Goal: Information Seeking & Learning: Compare options

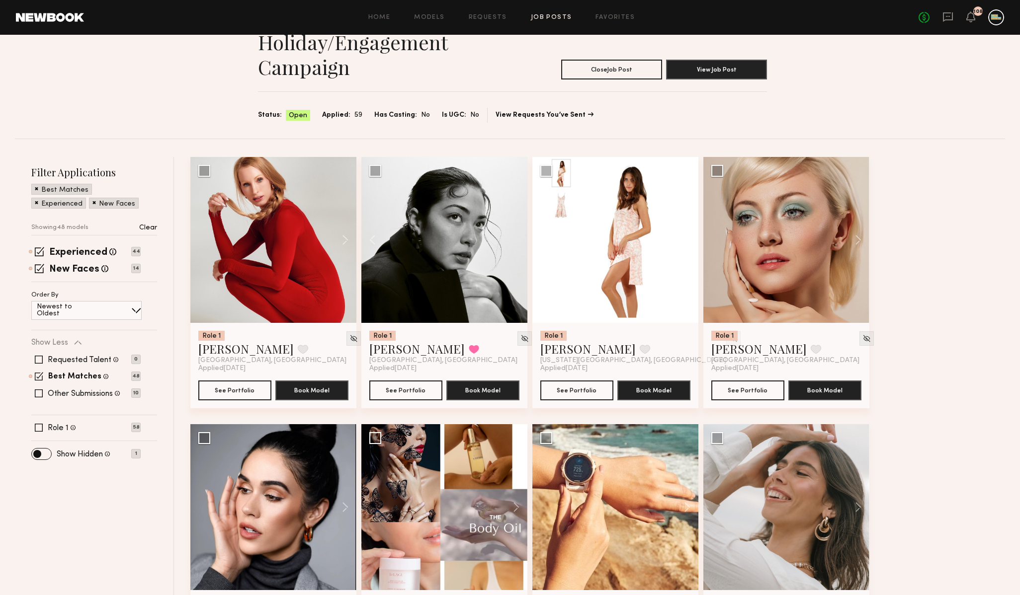
scroll to position [47, 0]
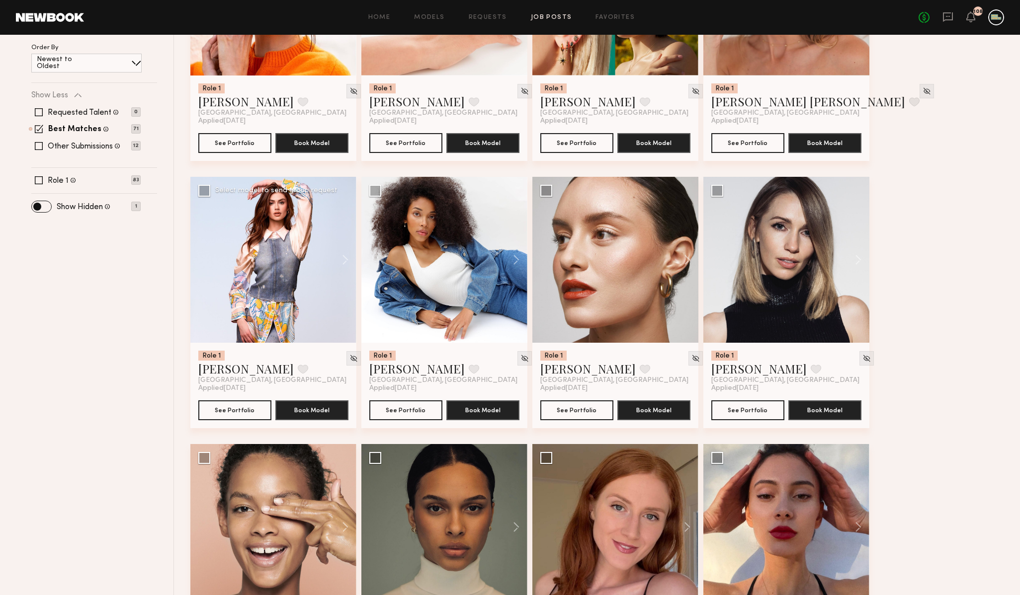
scroll to position [296, 0]
click at [346, 257] on button at bounding box center [341, 259] width 32 height 166
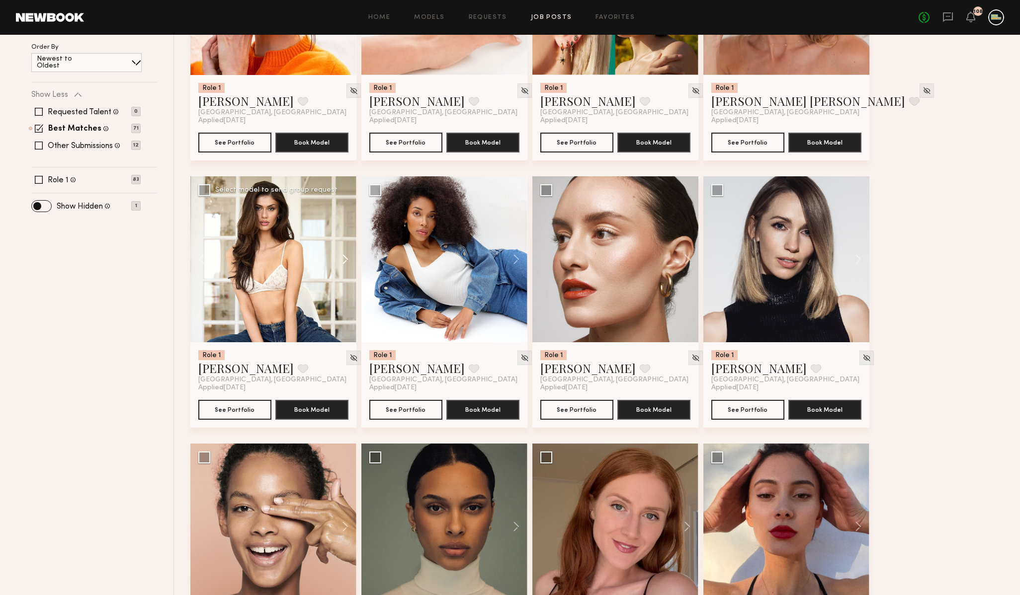
click at [346, 257] on button at bounding box center [341, 259] width 32 height 166
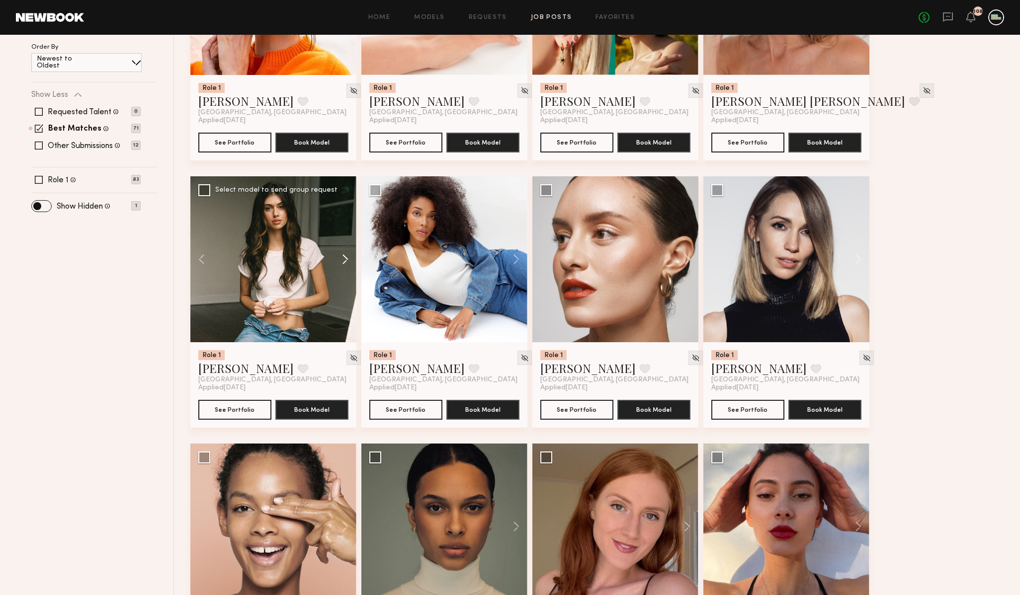
click at [346, 257] on button at bounding box center [341, 259] width 32 height 166
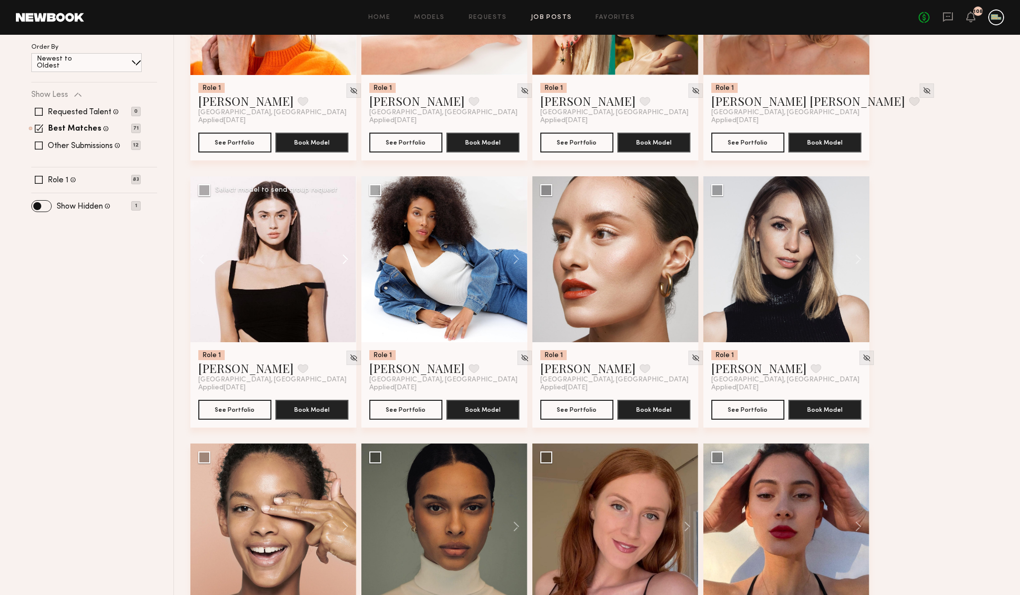
click at [346, 257] on button at bounding box center [341, 259] width 32 height 166
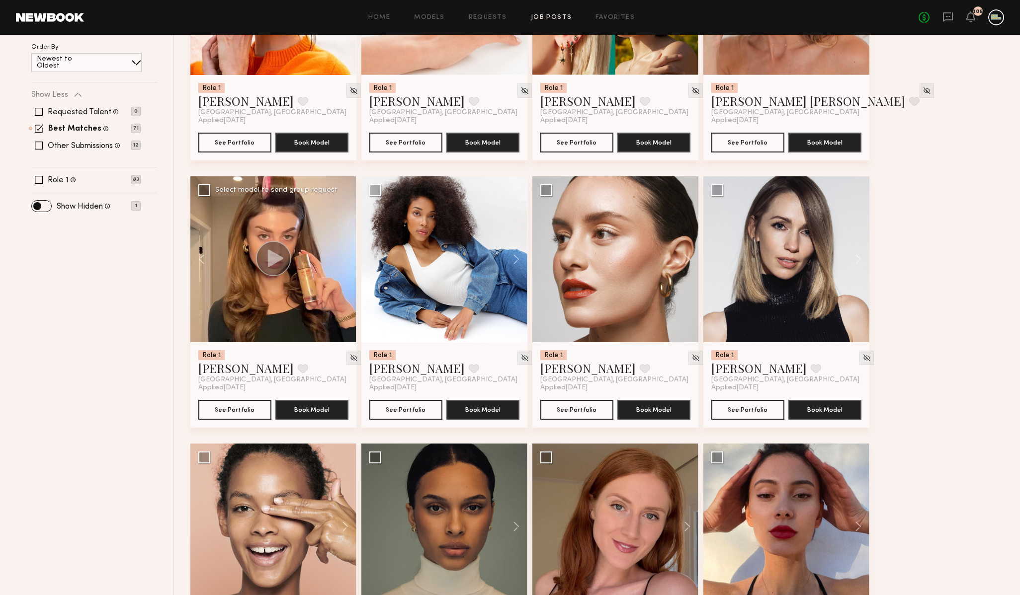
click at [346, 257] on div at bounding box center [273, 259] width 166 height 166
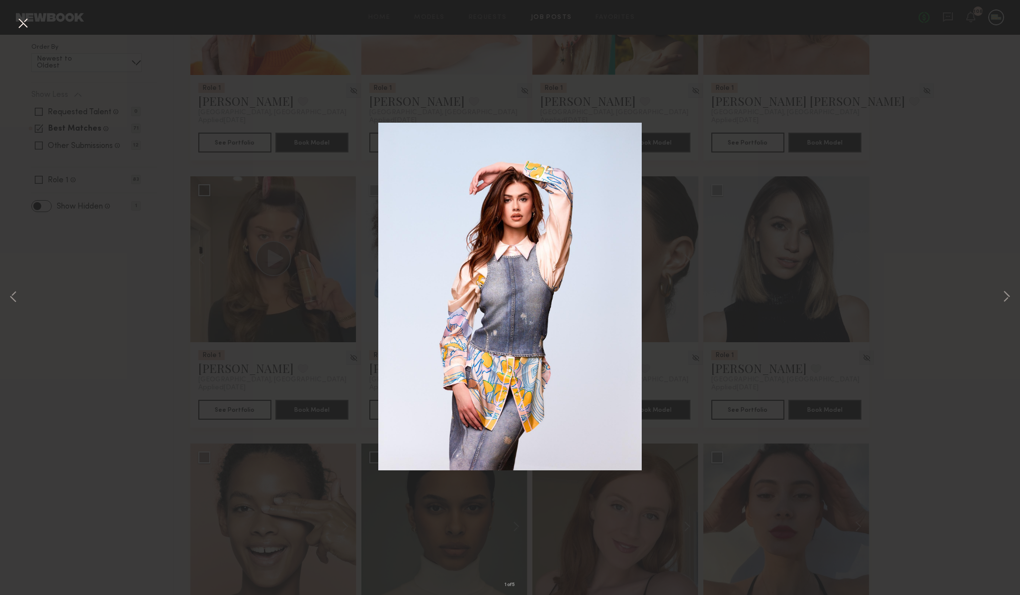
click at [942, 375] on div "1 of 5" at bounding box center [510, 297] width 1020 height 595
click at [18, 25] on button at bounding box center [23, 24] width 16 height 18
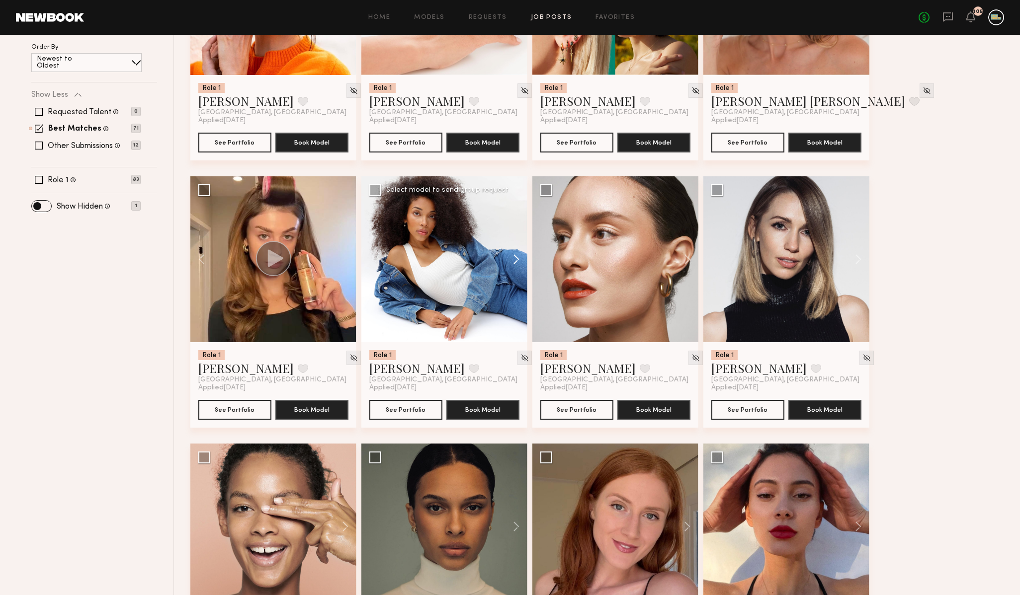
click at [512, 260] on button at bounding box center [512, 259] width 32 height 166
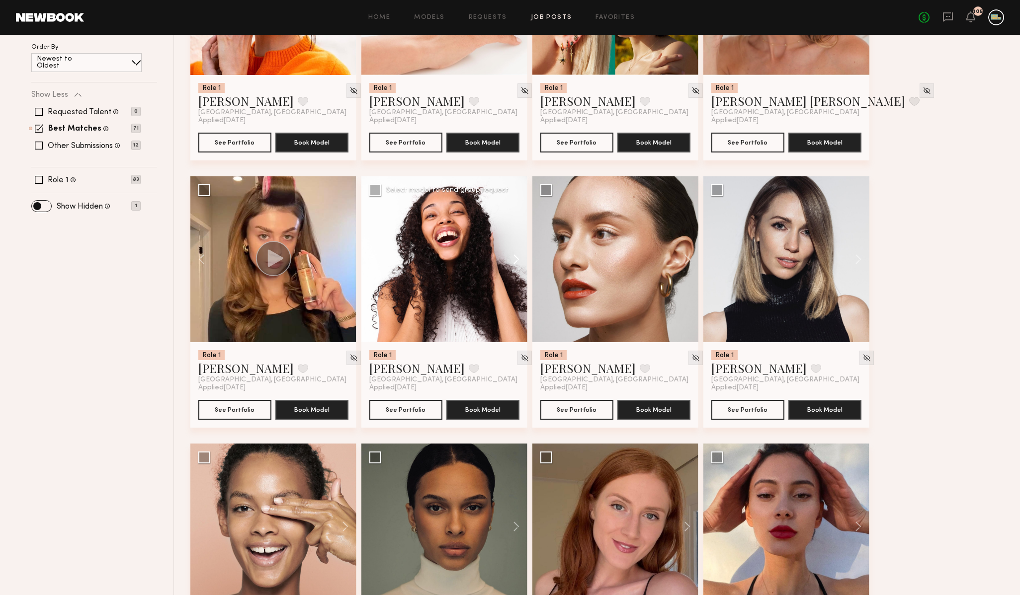
click at [512, 260] on button at bounding box center [512, 259] width 32 height 166
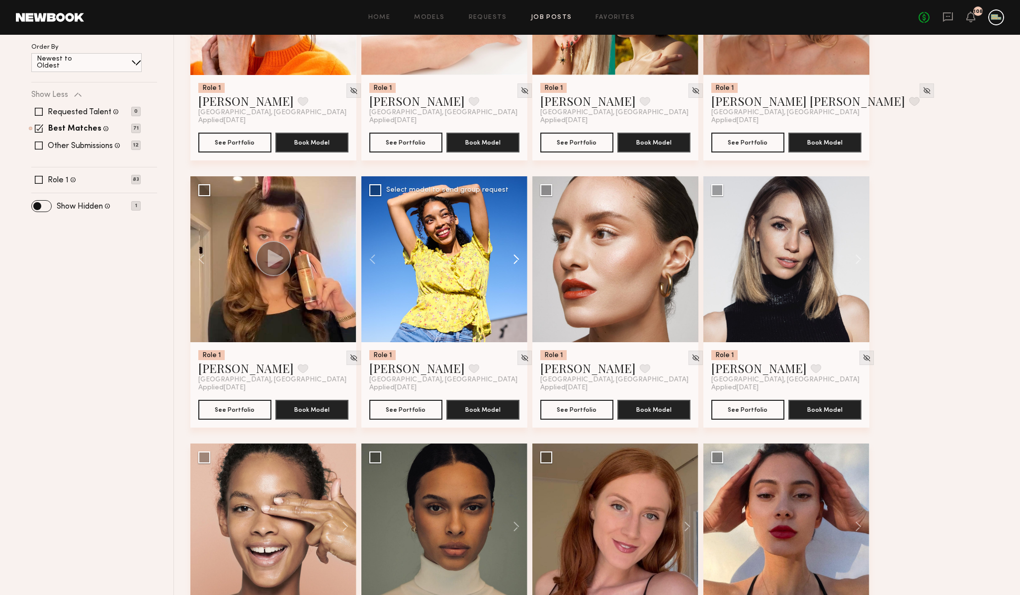
click at [512, 260] on button at bounding box center [512, 259] width 32 height 166
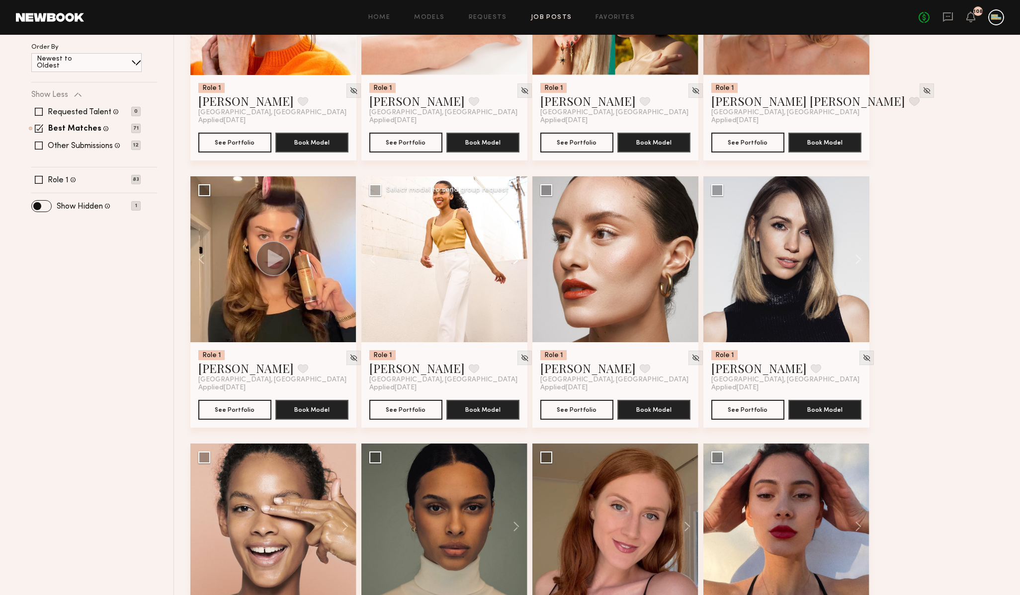
click at [512, 260] on button at bounding box center [512, 259] width 32 height 166
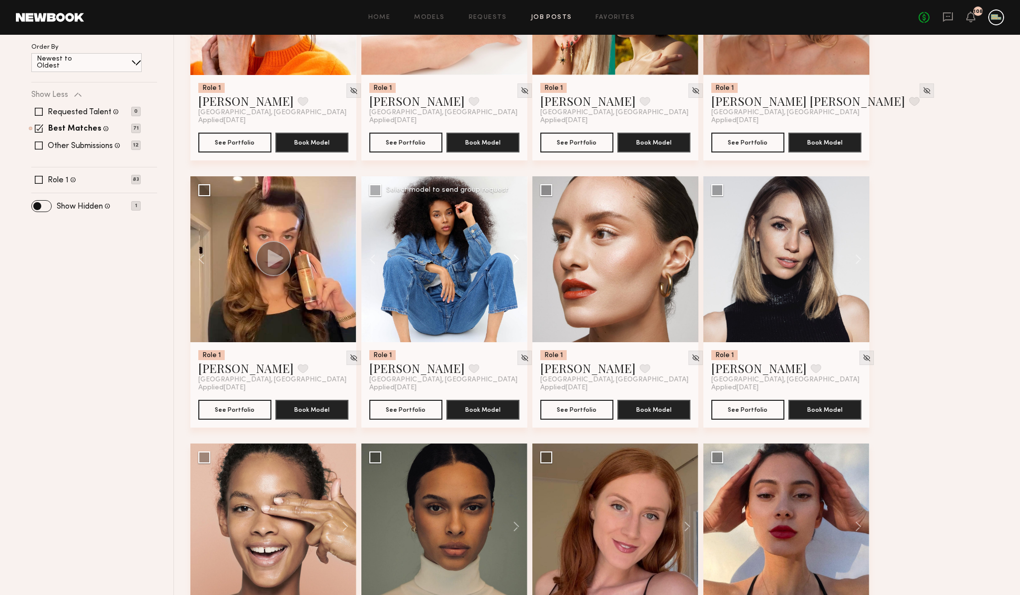
click at [512, 260] on button at bounding box center [512, 259] width 32 height 166
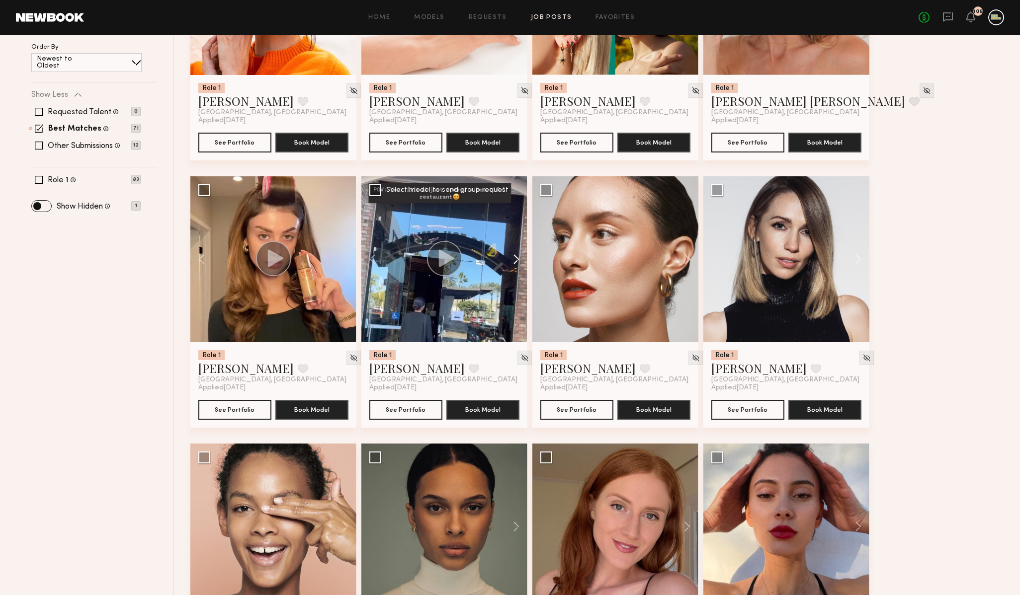
click at [512, 260] on button at bounding box center [512, 259] width 32 height 166
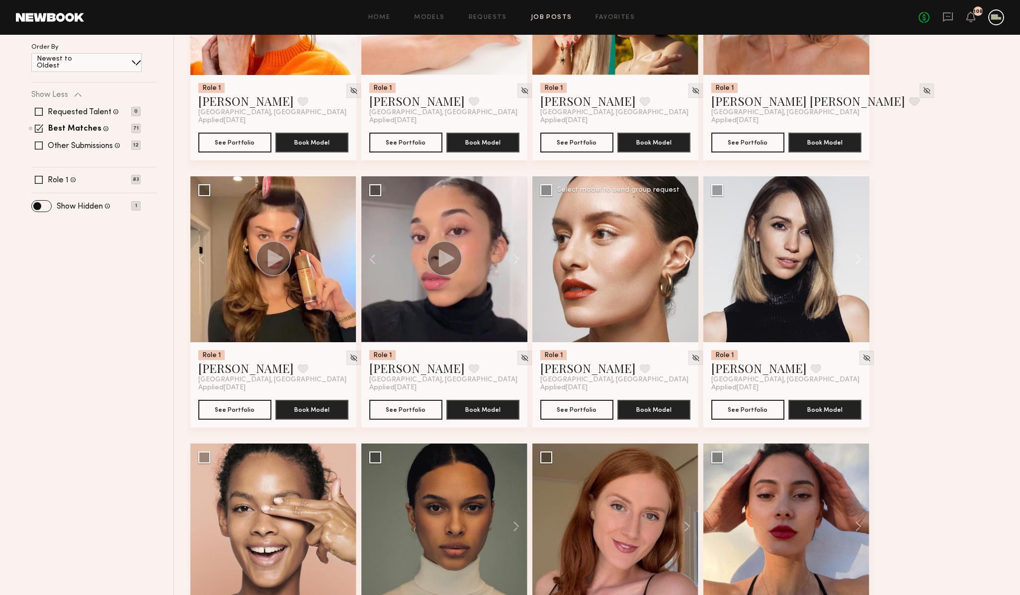
click at [683, 260] on button at bounding box center [682, 259] width 32 height 166
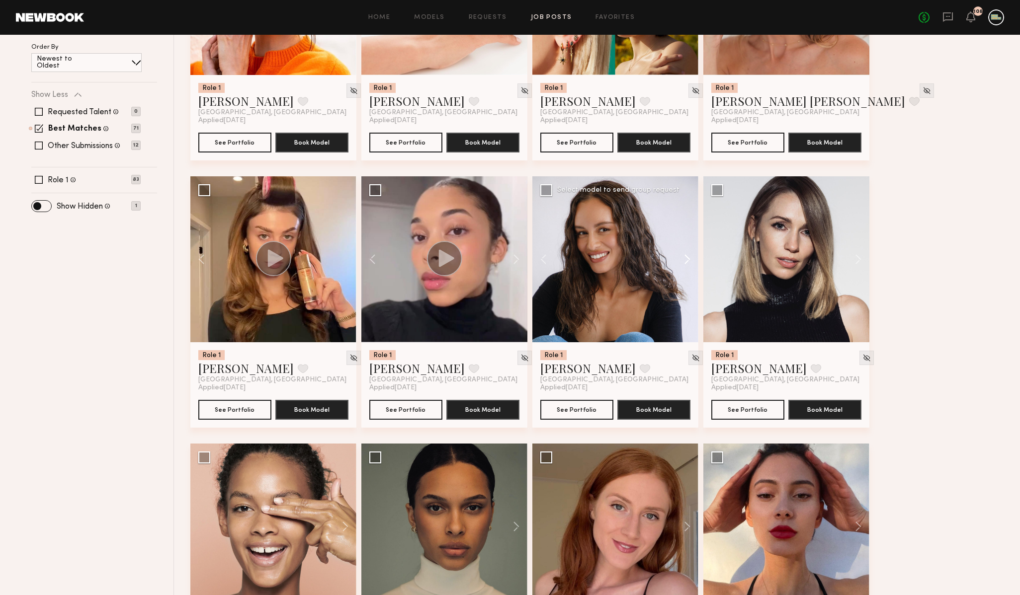
click at [683, 260] on button at bounding box center [682, 259] width 32 height 166
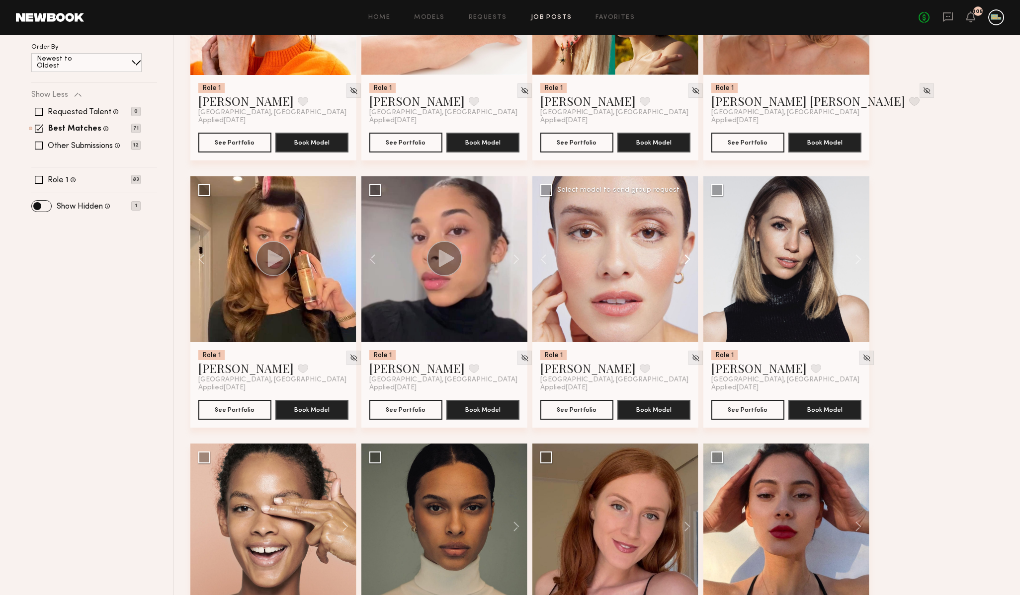
click at [683, 260] on button at bounding box center [682, 259] width 32 height 166
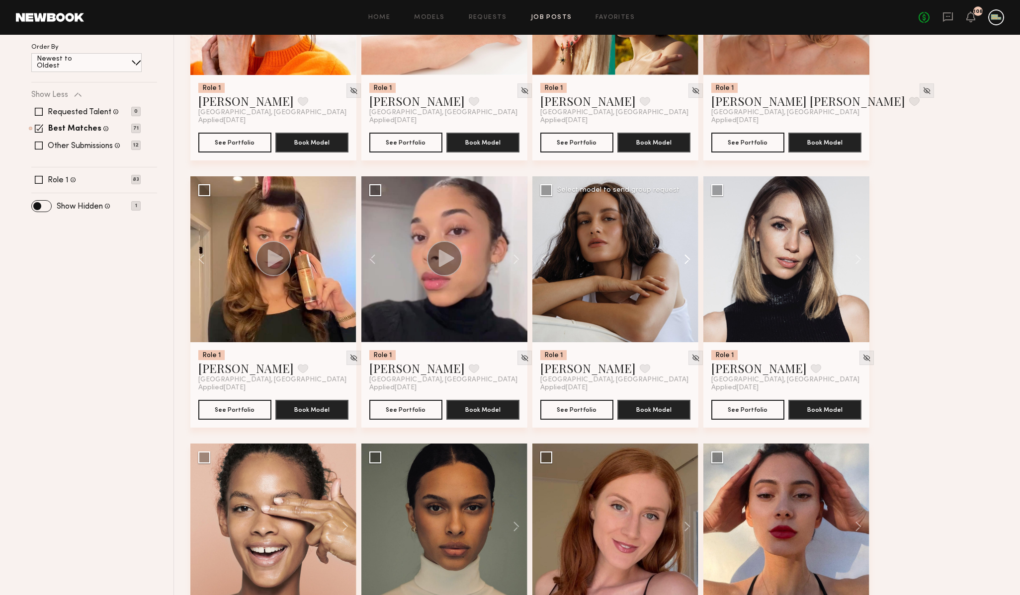
click at [683, 260] on button at bounding box center [682, 259] width 32 height 166
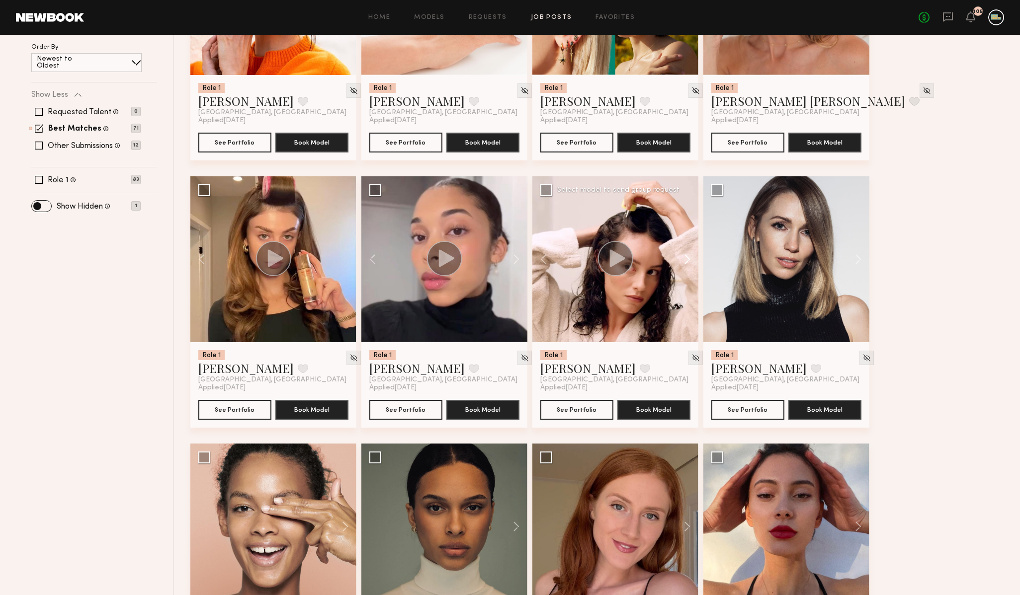
click at [683, 260] on button at bounding box center [682, 259] width 32 height 166
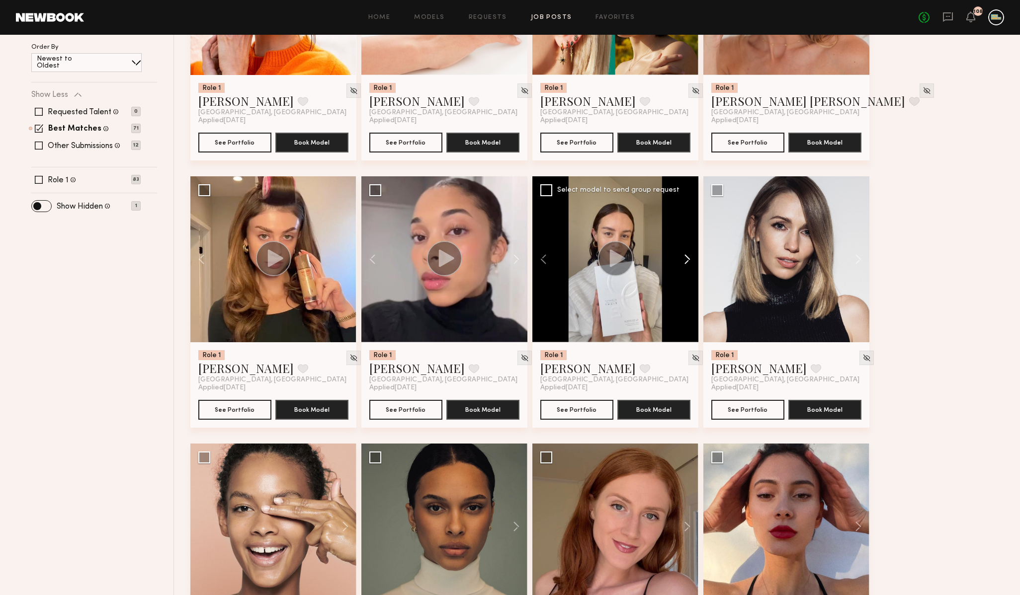
click at [683, 260] on button at bounding box center [682, 259] width 32 height 166
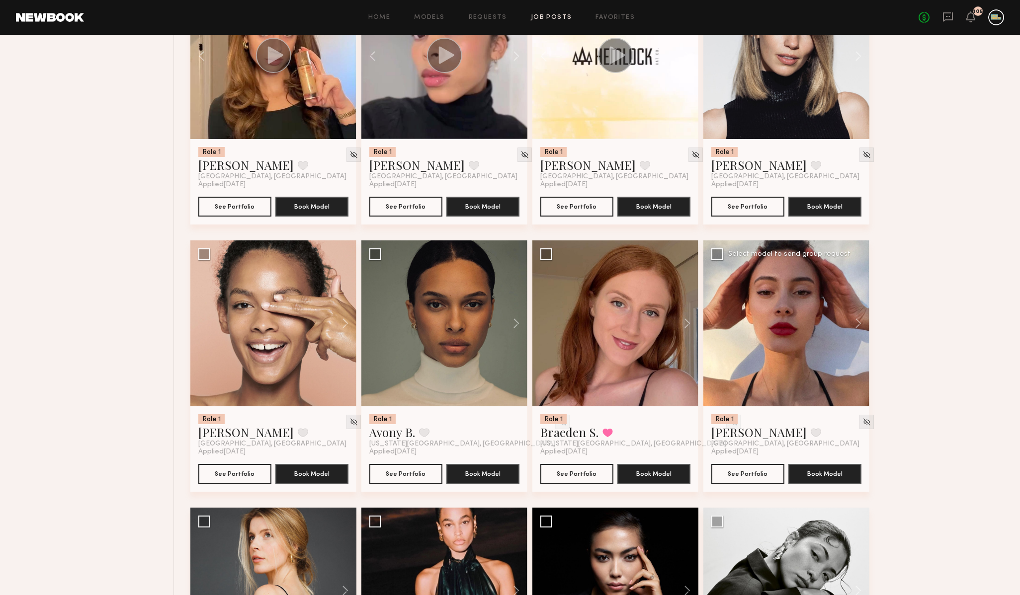
scroll to position [496, 0]
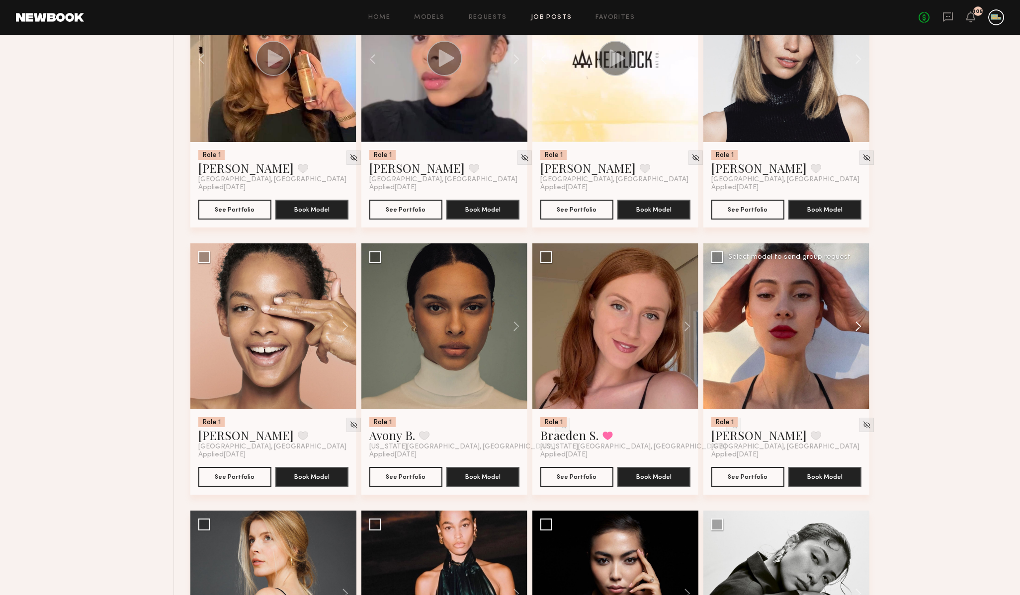
click at [858, 329] on button at bounding box center [853, 327] width 32 height 166
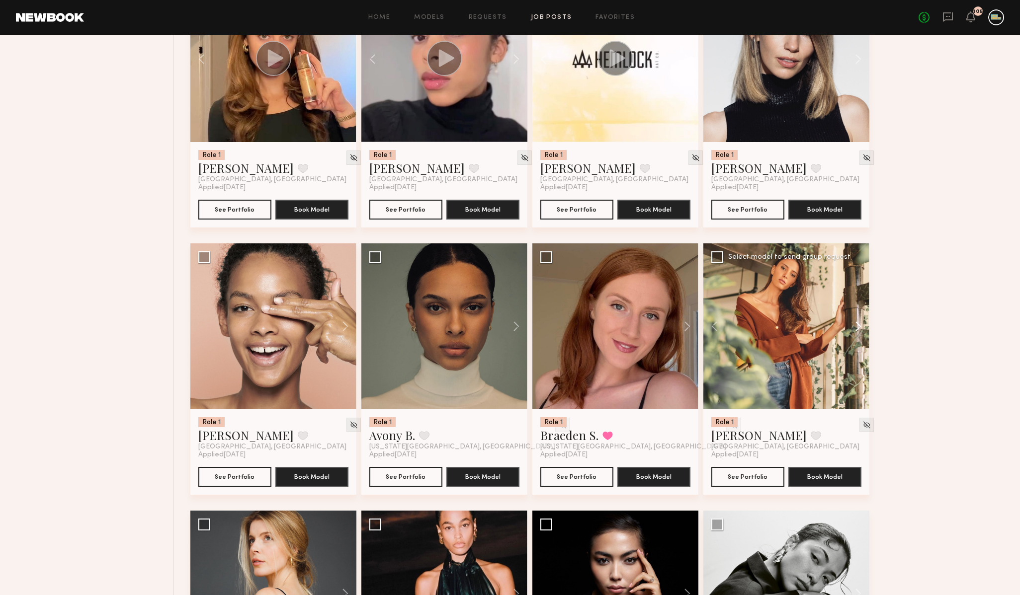
click at [858, 329] on button at bounding box center [853, 327] width 32 height 166
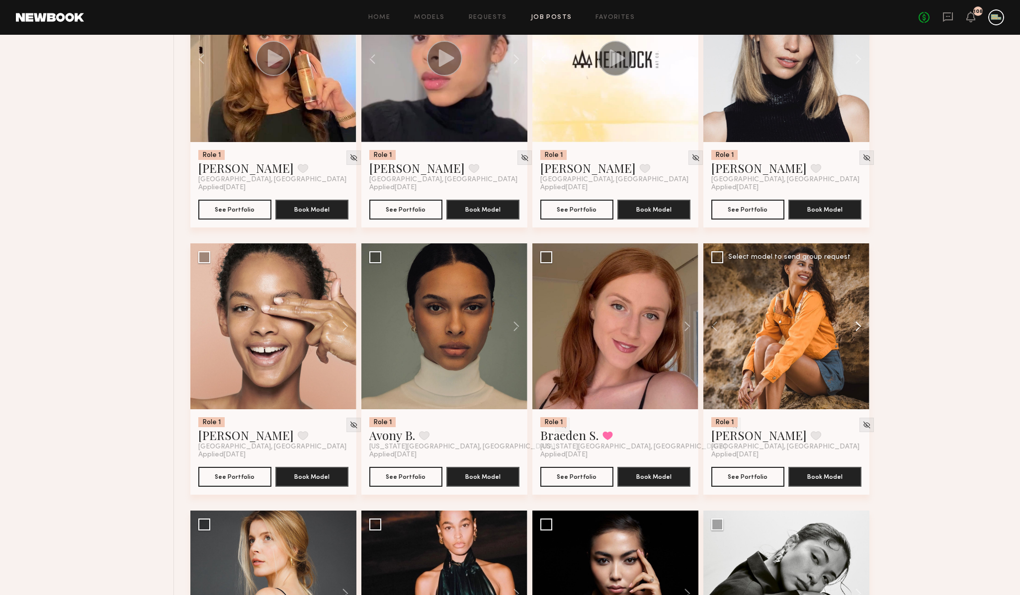
click at [858, 329] on button at bounding box center [853, 327] width 32 height 166
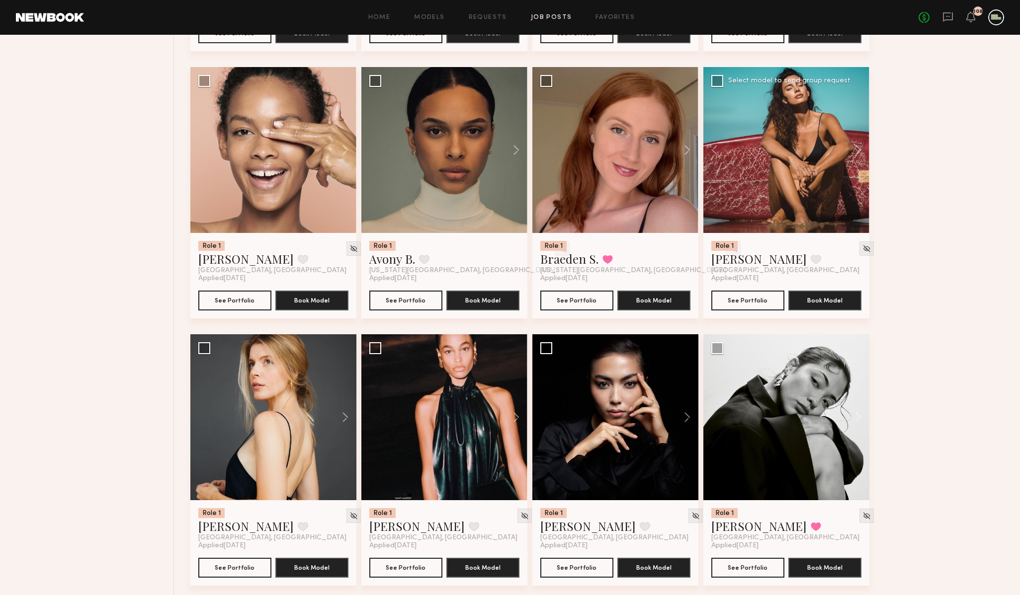
scroll to position [702, 0]
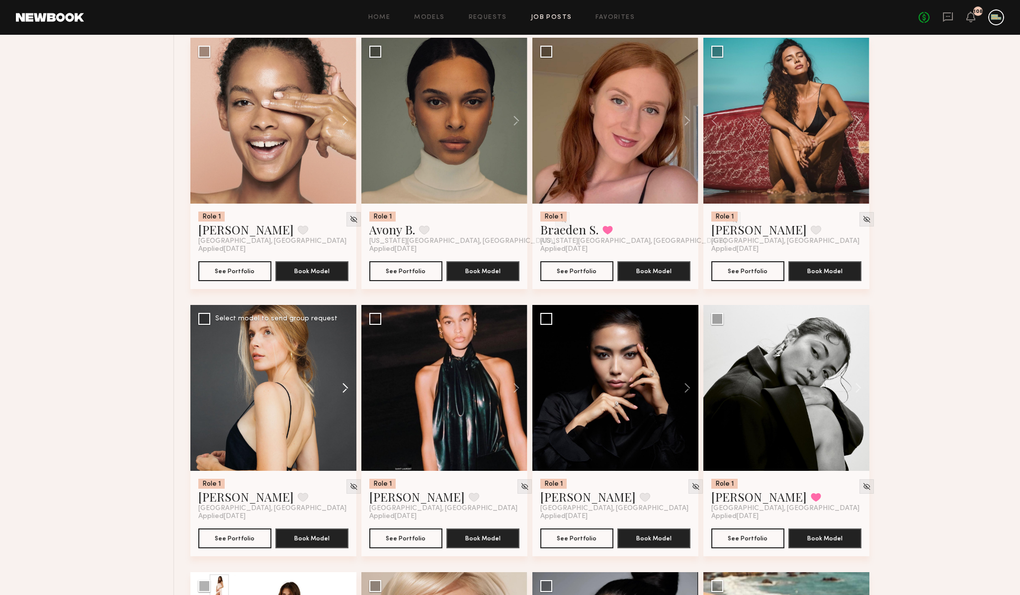
click at [343, 391] on button at bounding box center [341, 388] width 32 height 166
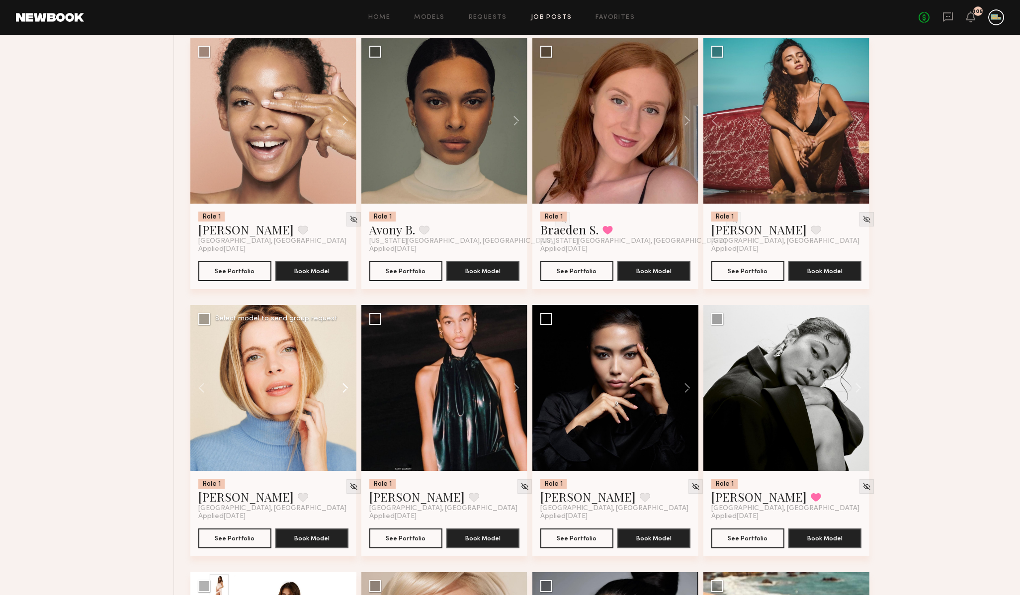
click at [343, 390] on button at bounding box center [341, 388] width 32 height 166
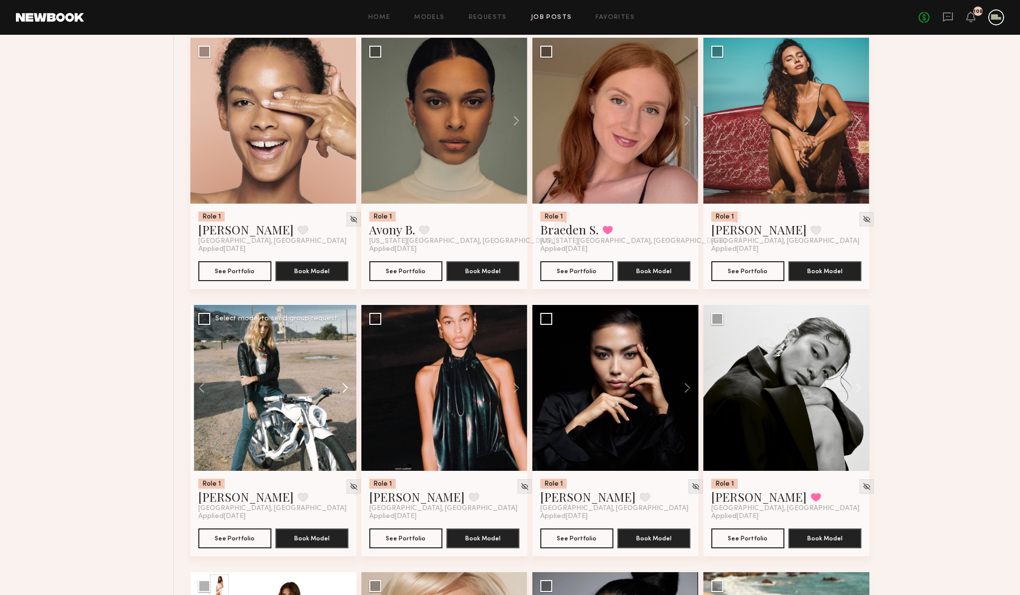
click at [343, 390] on button at bounding box center [341, 388] width 32 height 166
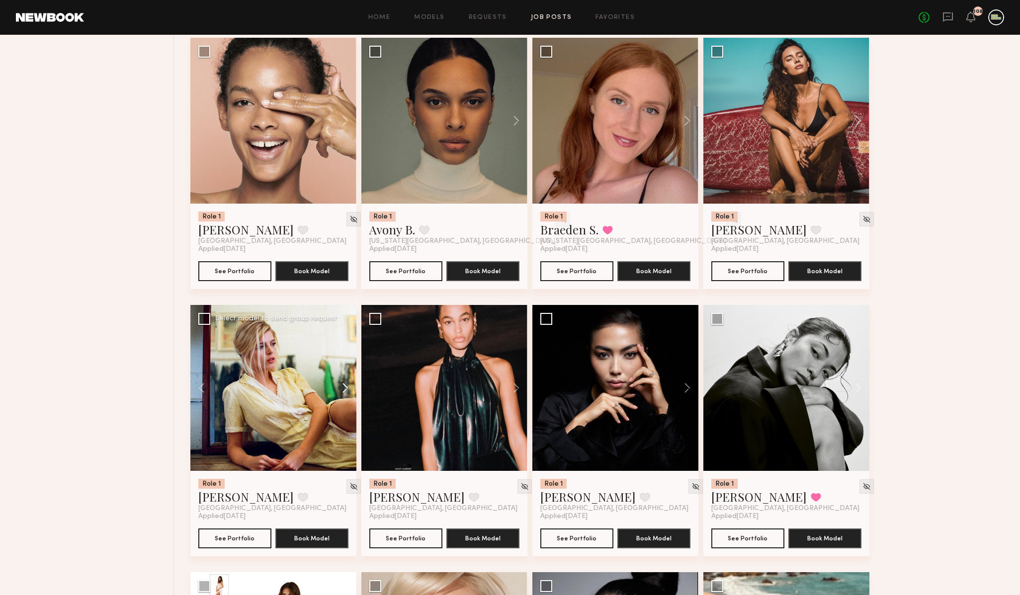
click at [343, 390] on button at bounding box center [341, 388] width 32 height 166
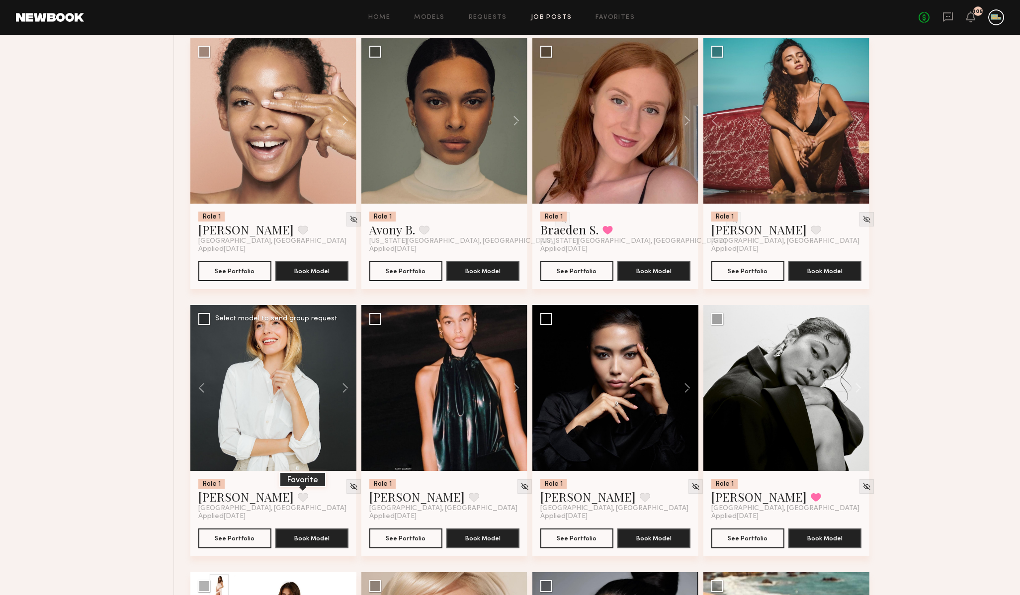
click at [298, 497] on button at bounding box center [303, 497] width 10 height 9
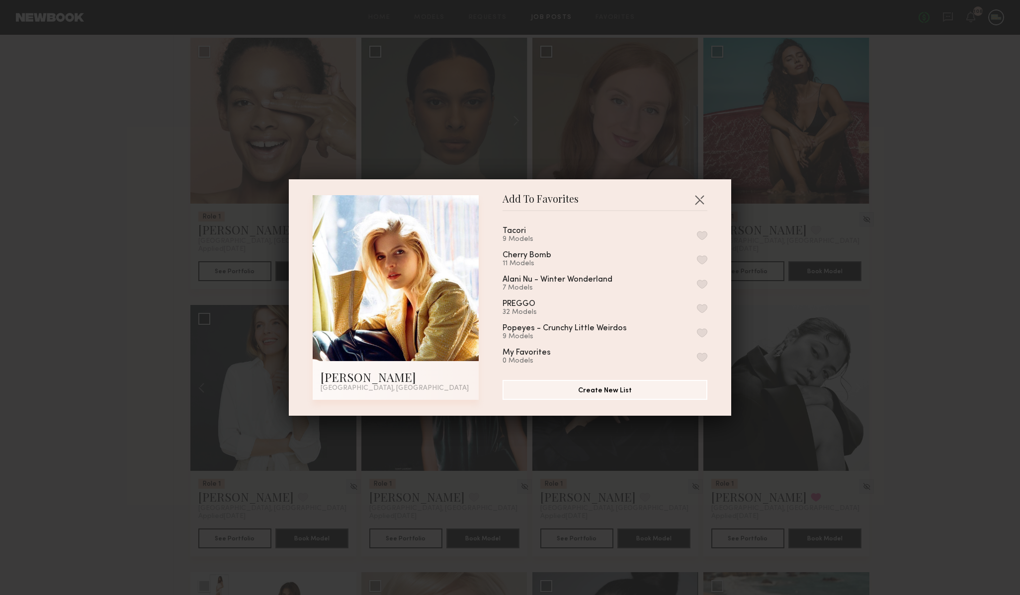
click at [703, 232] on button "button" at bounding box center [702, 235] width 10 height 9
click at [948, 356] on div "Add To Favorites Victoria J. Los Angeles, CA Add To Favorites Tacori 10 Models …" at bounding box center [510, 297] width 1020 height 595
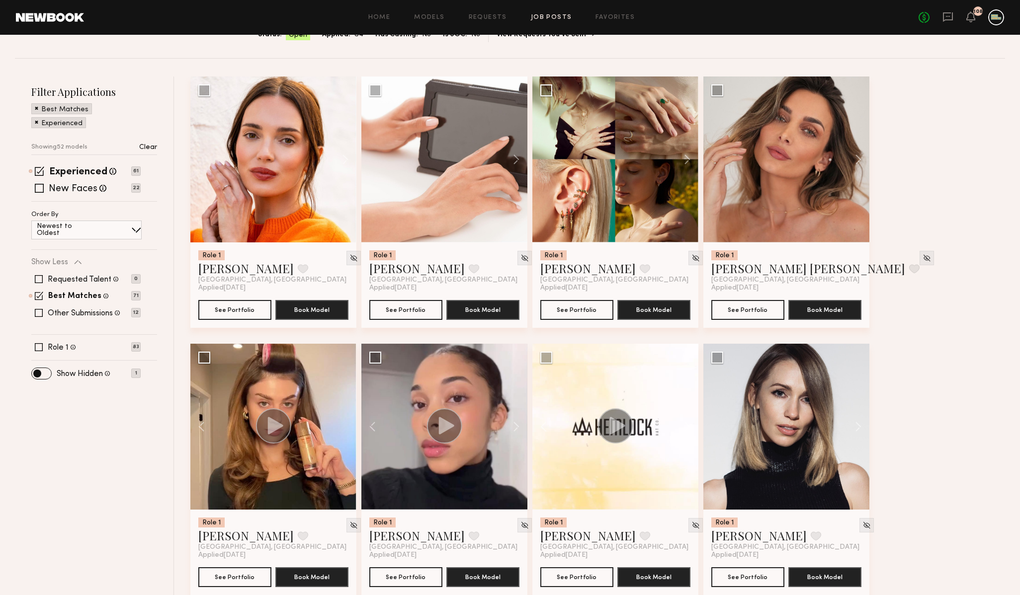
scroll to position [0, 0]
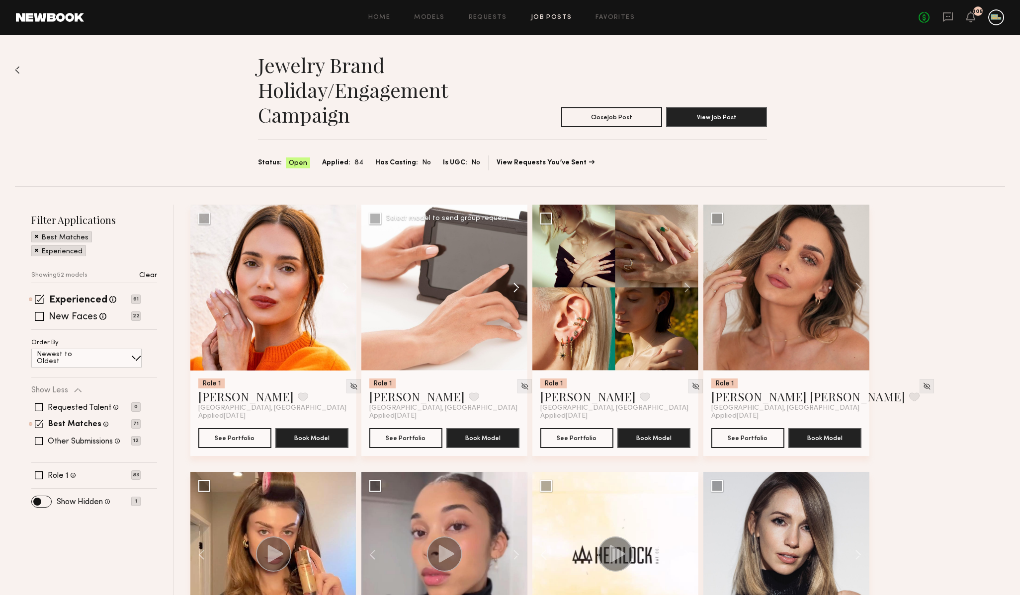
click at [516, 288] on button at bounding box center [512, 288] width 32 height 166
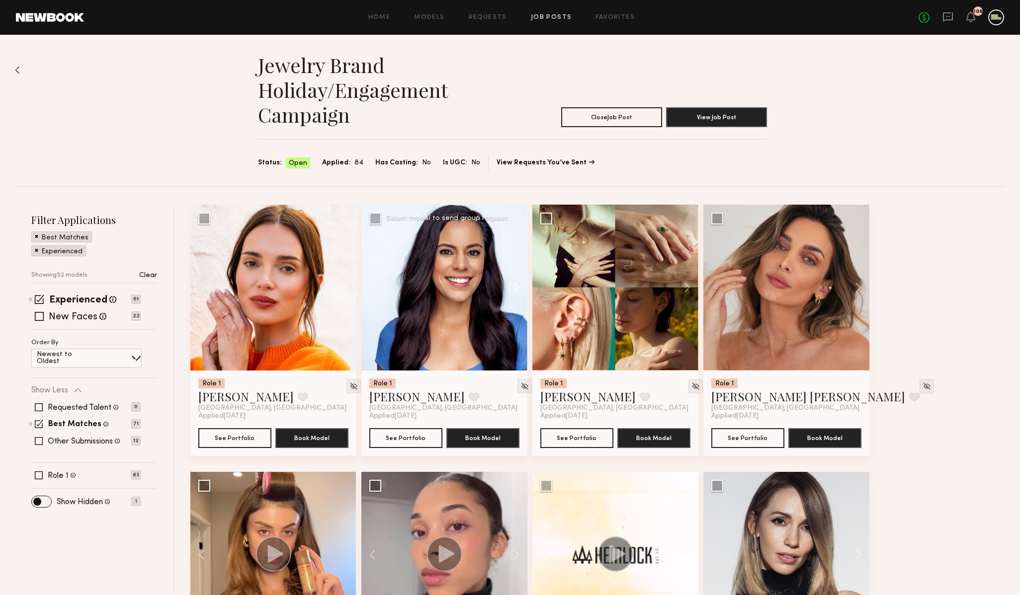
click at [516, 288] on button at bounding box center [512, 288] width 32 height 166
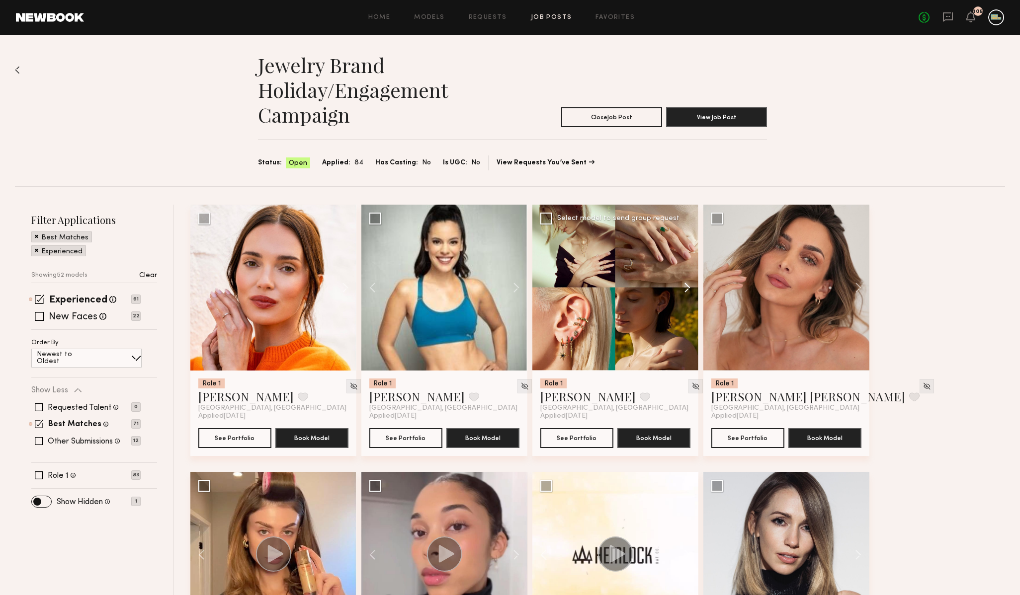
click at [685, 288] on button at bounding box center [682, 288] width 32 height 166
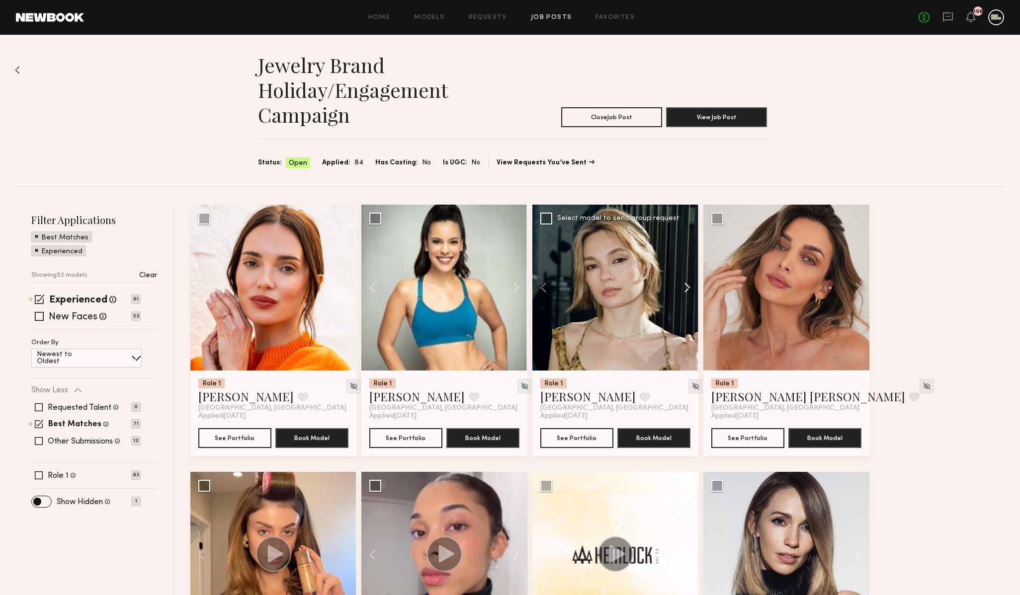
click at [685, 288] on button at bounding box center [682, 288] width 32 height 166
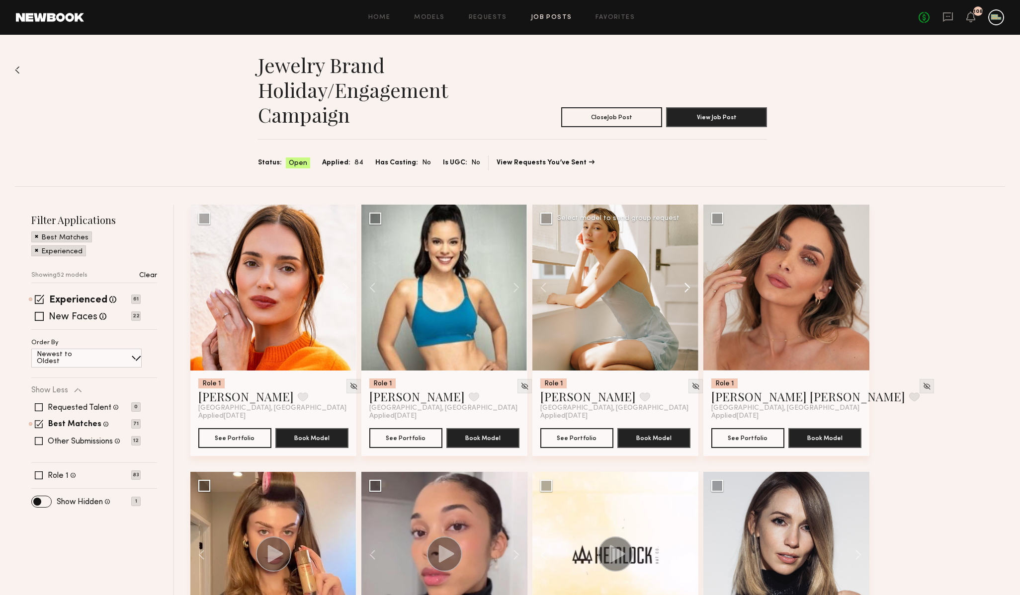
click at [686, 288] on button at bounding box center [682, 288] width 32 height 166
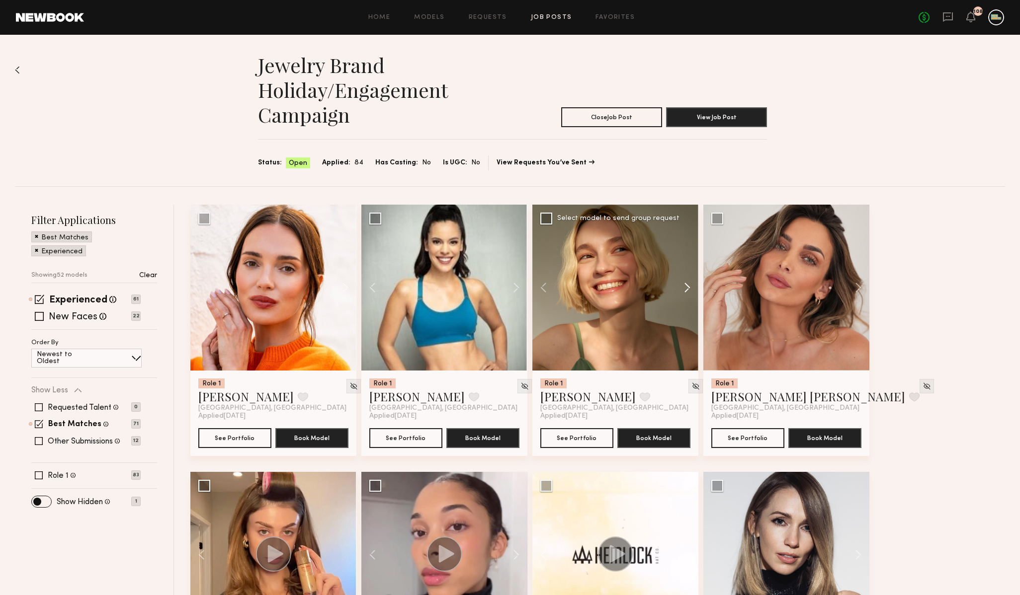
click at [686, 288] on button at bounding box center [682, 288] width 32 height 166
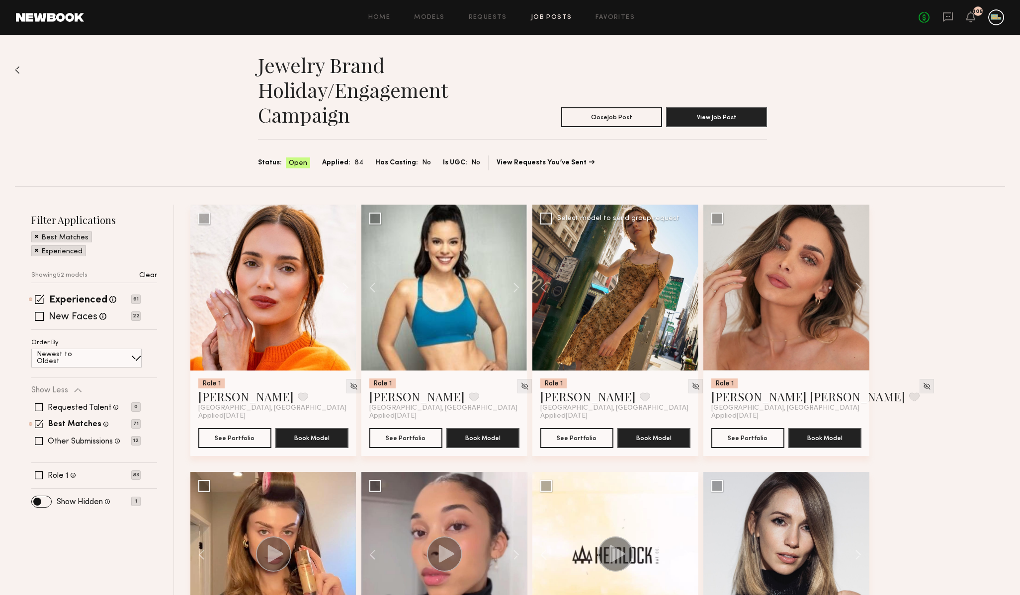
click at [686, 288] on button at bounding box center [682, 288] width 32 height 166
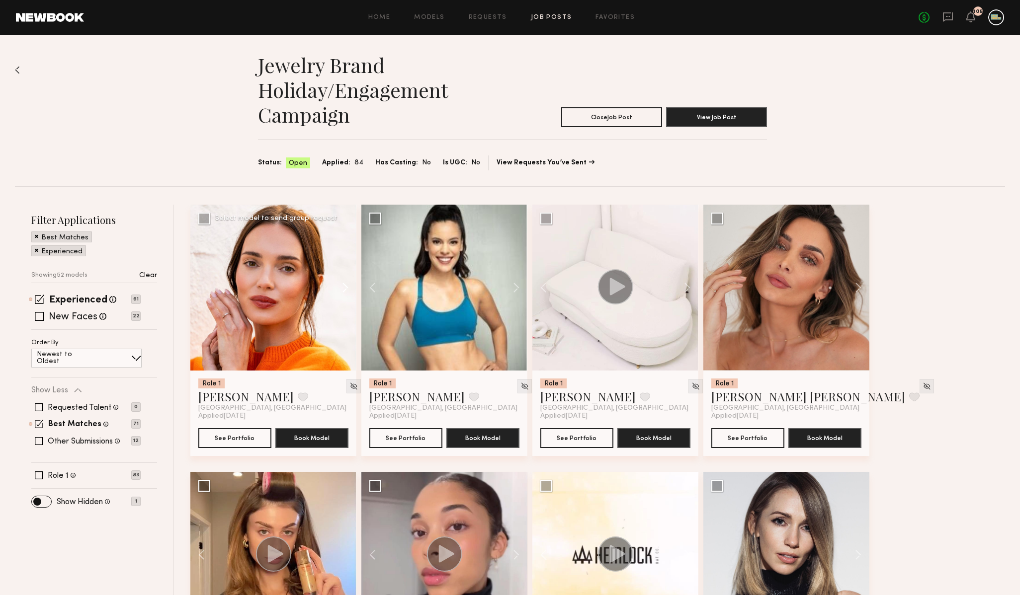
click at [347, 289] on button at bounding box center [341, 288] width 32 height 166
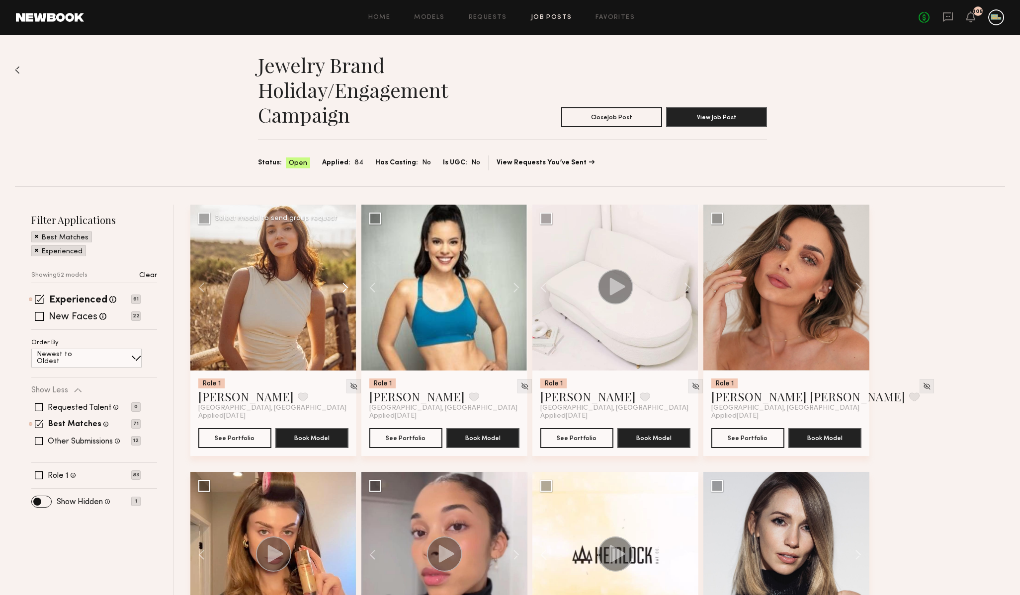
click at [347, 289] on button at bounding box center [341, 288] width 32 height 166
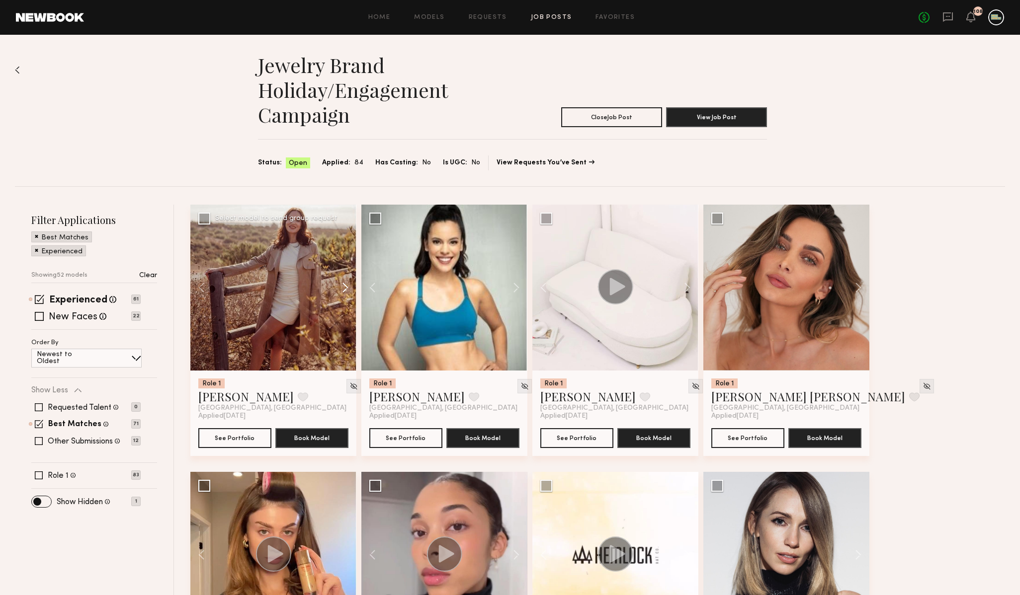
click at [347, 289] on button at bounding box center [341, 288] width 32 height 166
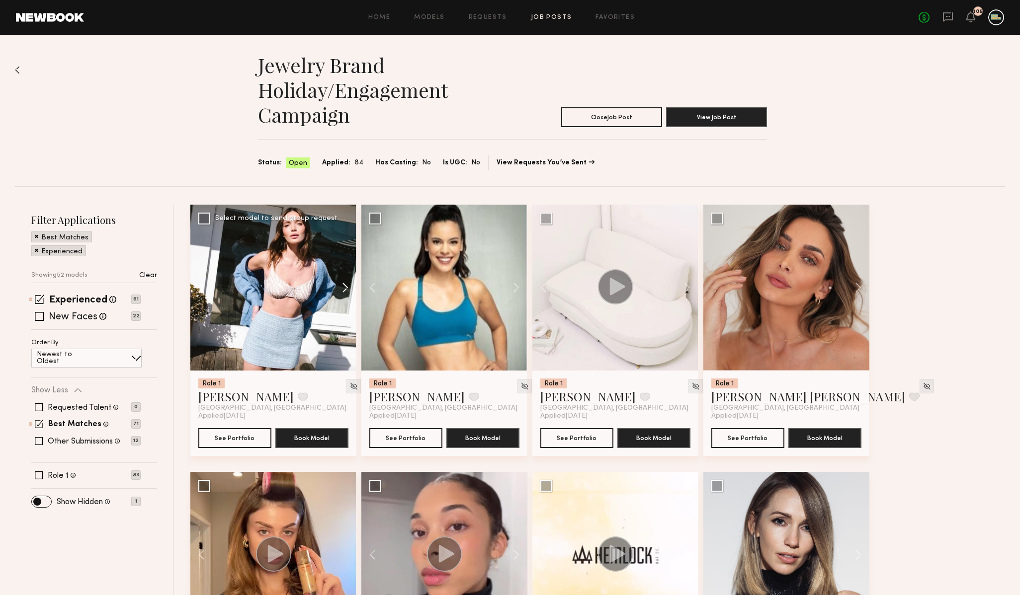
click at [347, 289] on button at bounding box center [341, 288] width 32 height 166
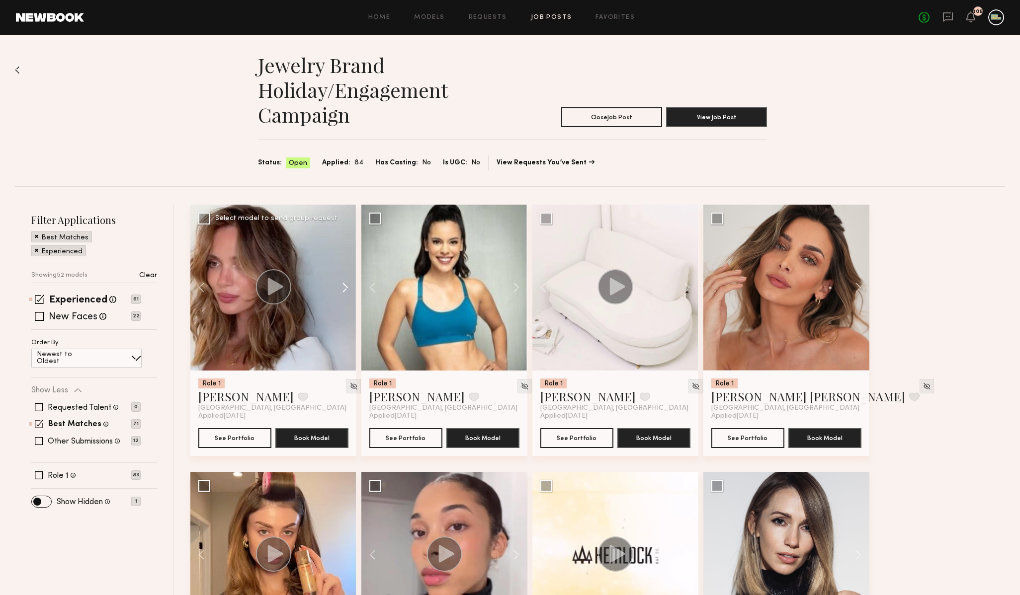
click at [347, 289] on button at bounding box center [341, 288] width 32 height 166
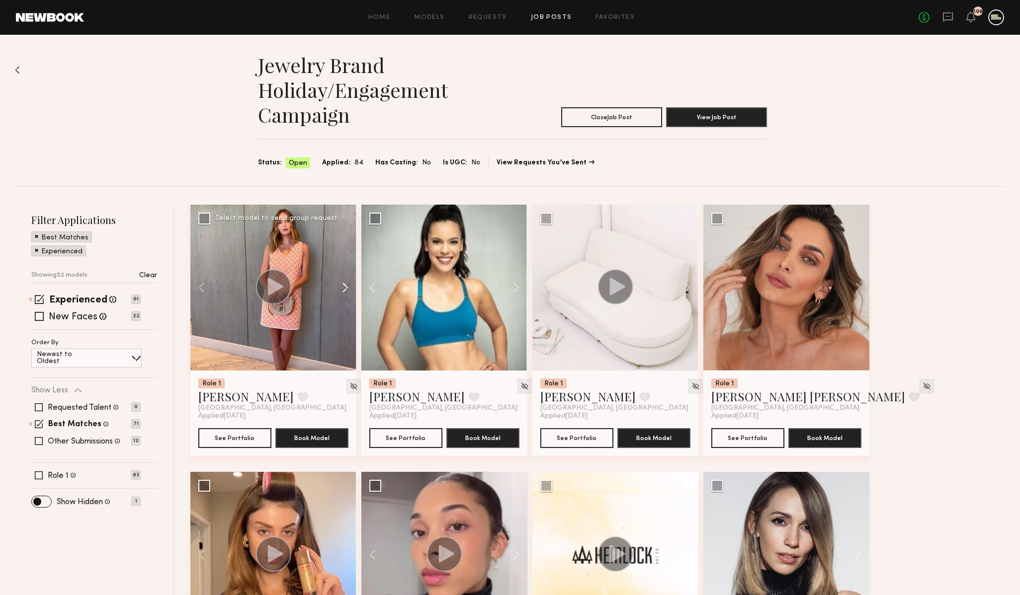
click at [347, 289] on button at bounding box center [341, 288] width 32 height 166
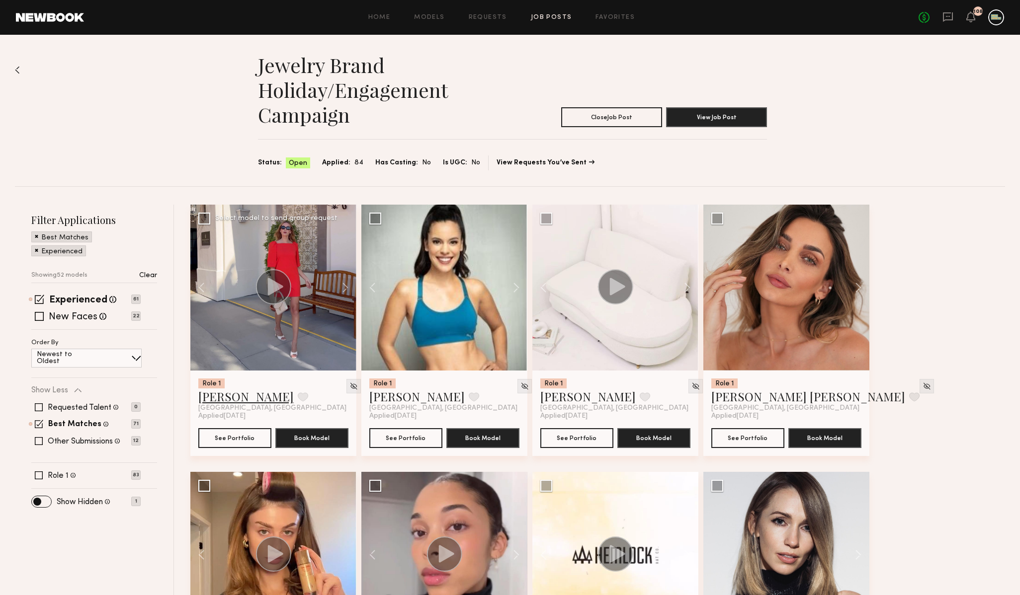
click at [213, 401] on link "Jules H." at bounding box center [245, 397] width 95 height 16
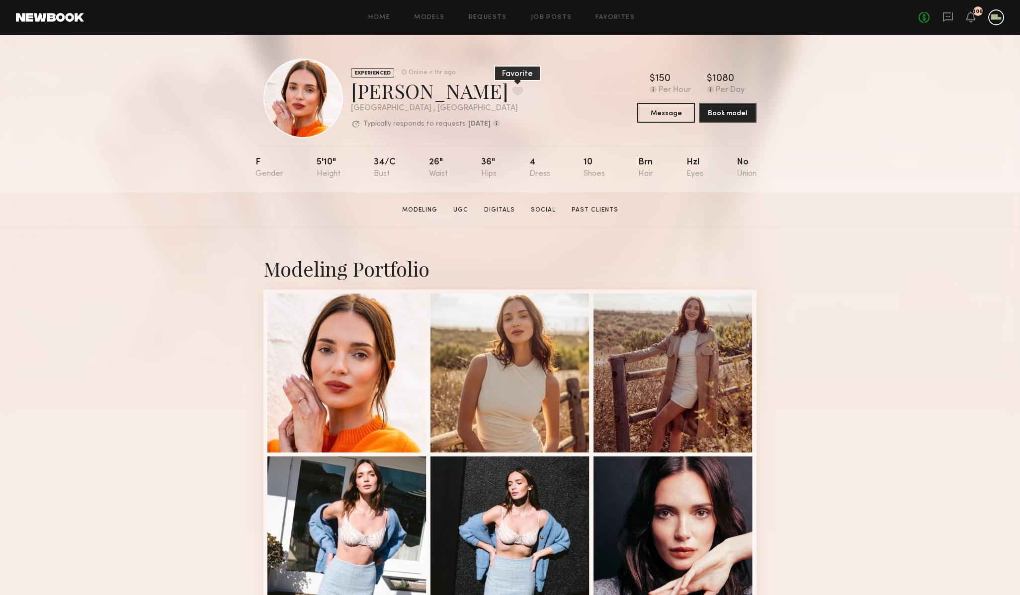
click at [512, 93] on button at bounding box center [517, 90] width 10 height 9
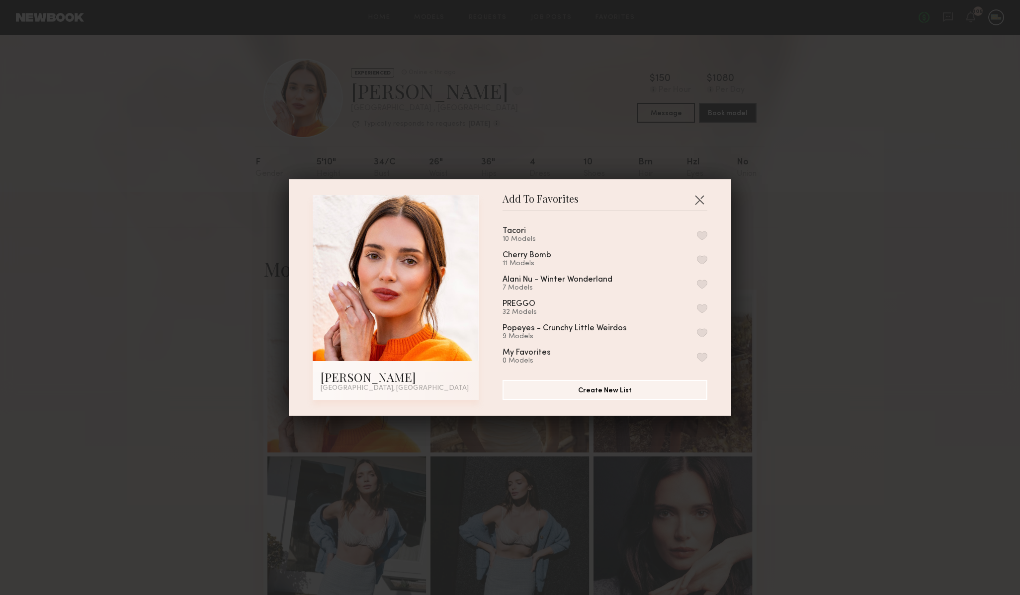
click at [704, 232] on button "button" at bounding box center [702, 235] width 10 height 9
click at [696, 195] on button "button" at bounding box center [699, 200] width 16 height 16
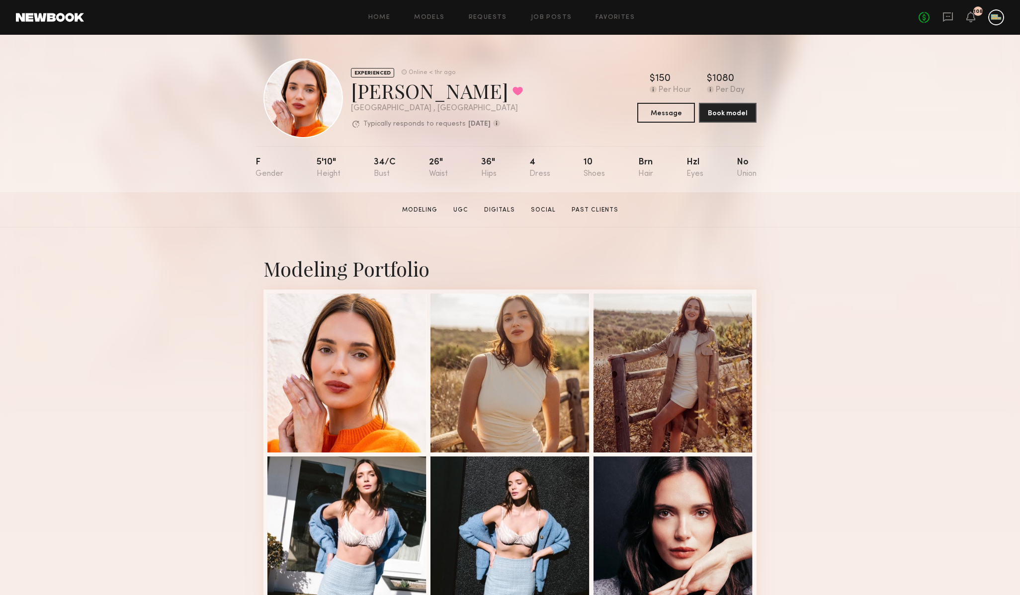
click at [35, 0] on header "Home Models Requests Job Posts Favorites Sign Out No fees up to $5,000 108" at bounding box center [510, 17] width 1020 height 35
click at [35, 15] on link at bounding box center [50, 17] width 68 height 9
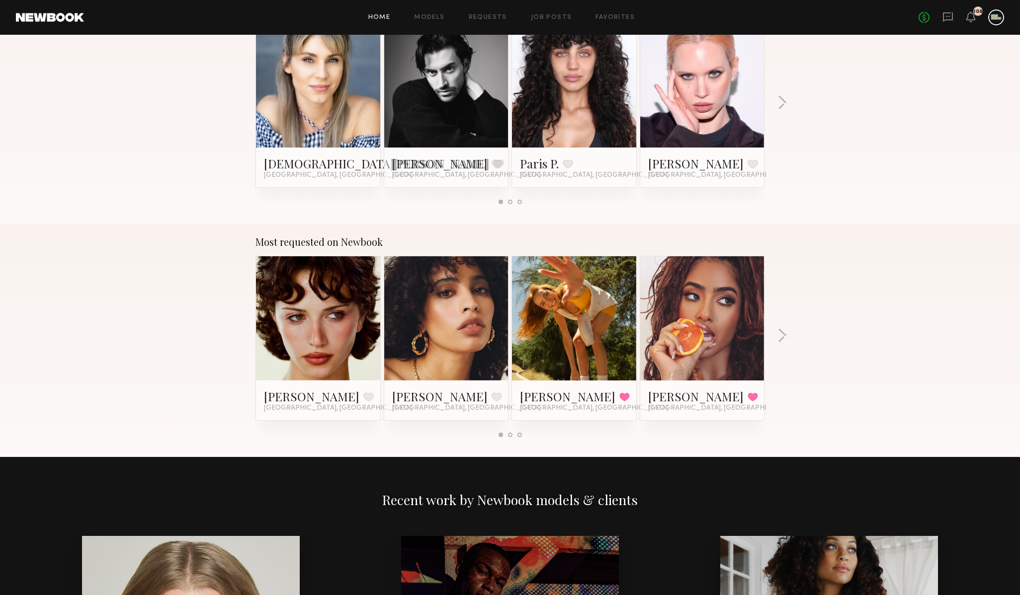
scroll to position [668, 0]
click at [323, 298] on link at bounding box center [318, 318] width 61 height 124
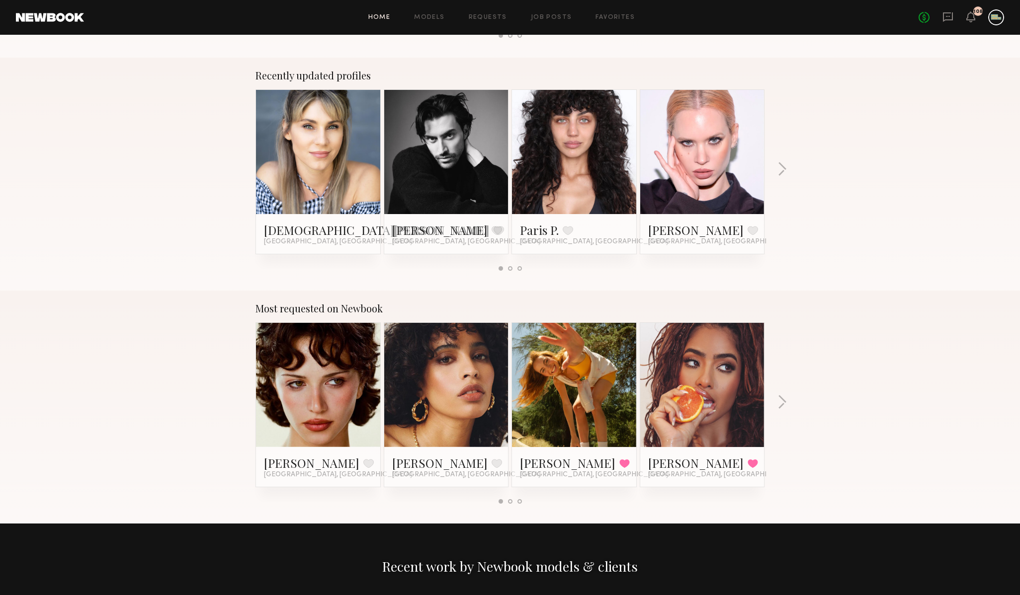
scroll to position [602, 0]
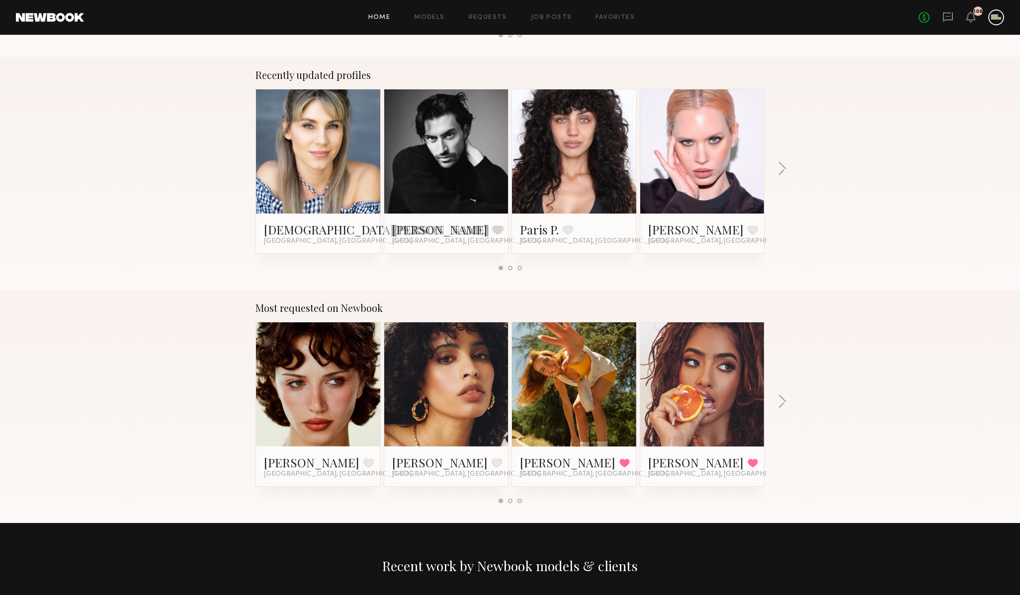
click at [595, 170] on link at bounding box center [574, 151] width 61 height 124
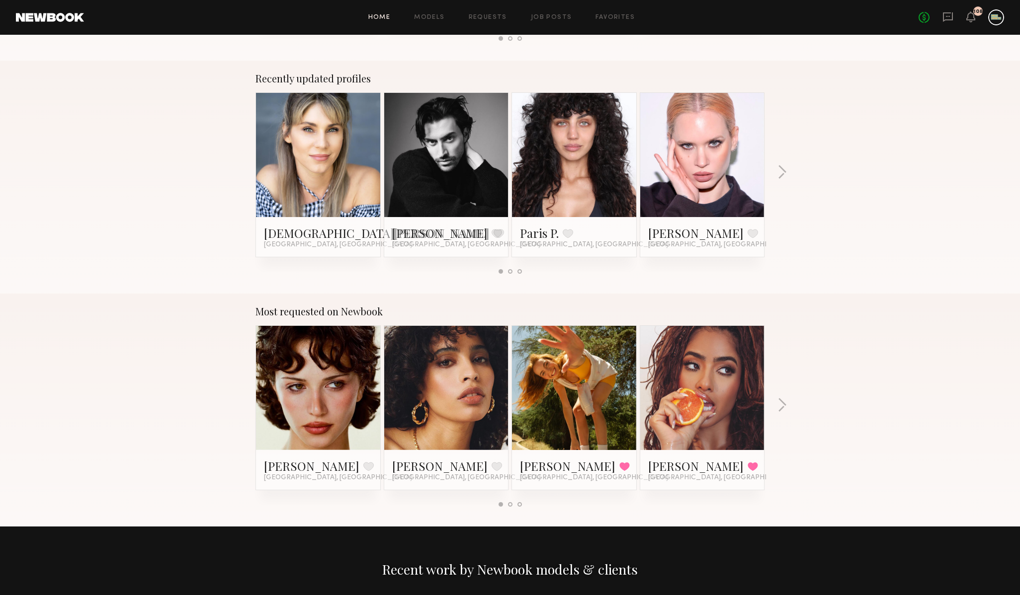
scroll to position [600, 0]
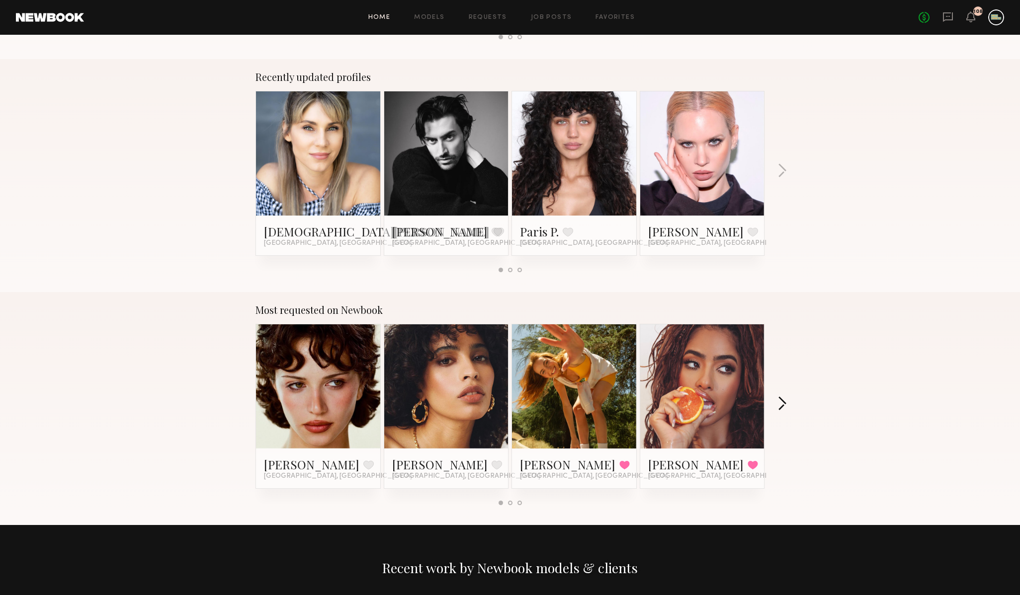
click at [782, 405] on button "button" at bounding box center [781, 405] width 9 height 16
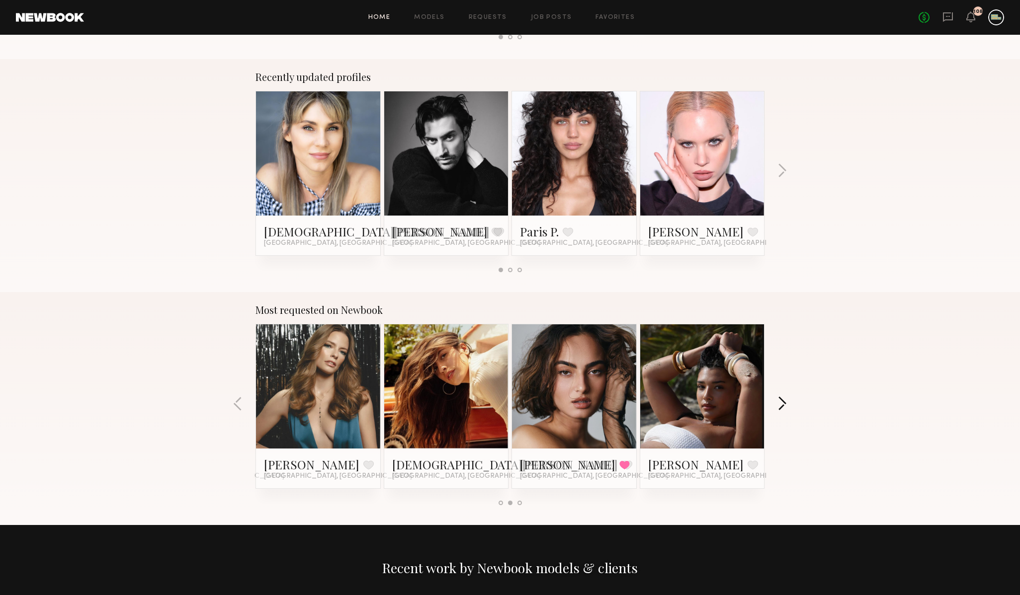
click at [782, 405] on button "button" at bounding box center [781, 405] width 9 height 16
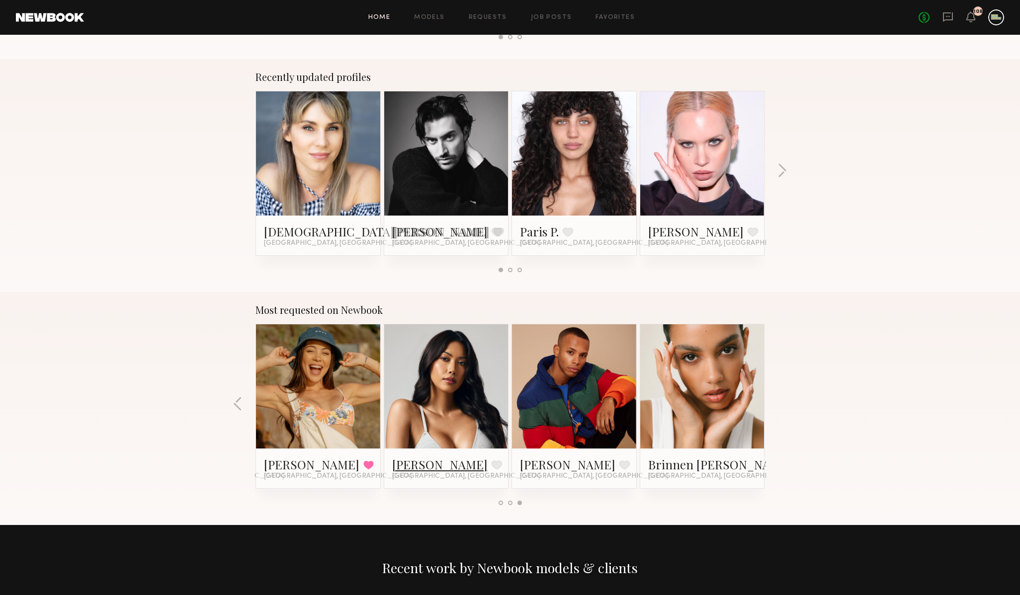
click at [406, 469] on link "Ericka B." at bounding box center [439, 465] width 95 height 16
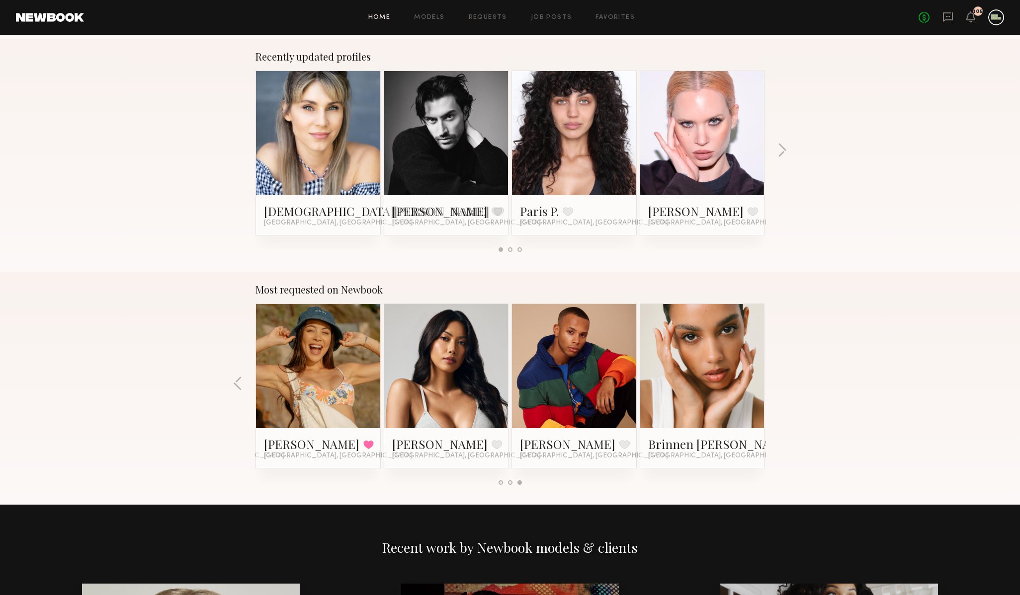
scroll to position [620, 0]
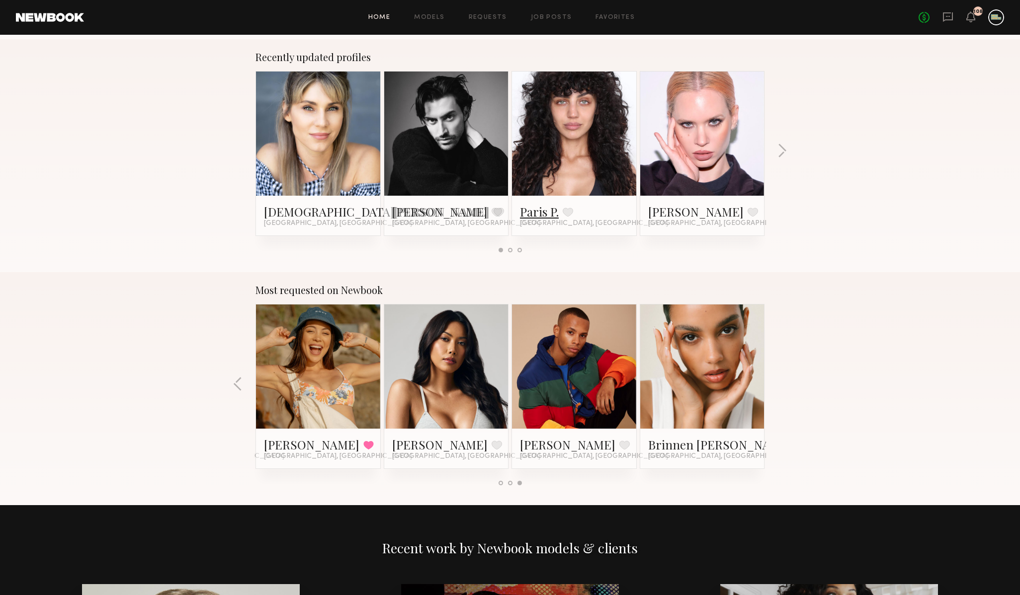
click at [540, 215] on link "Paris P." at bounding box center [539, 212] width 39 height 16
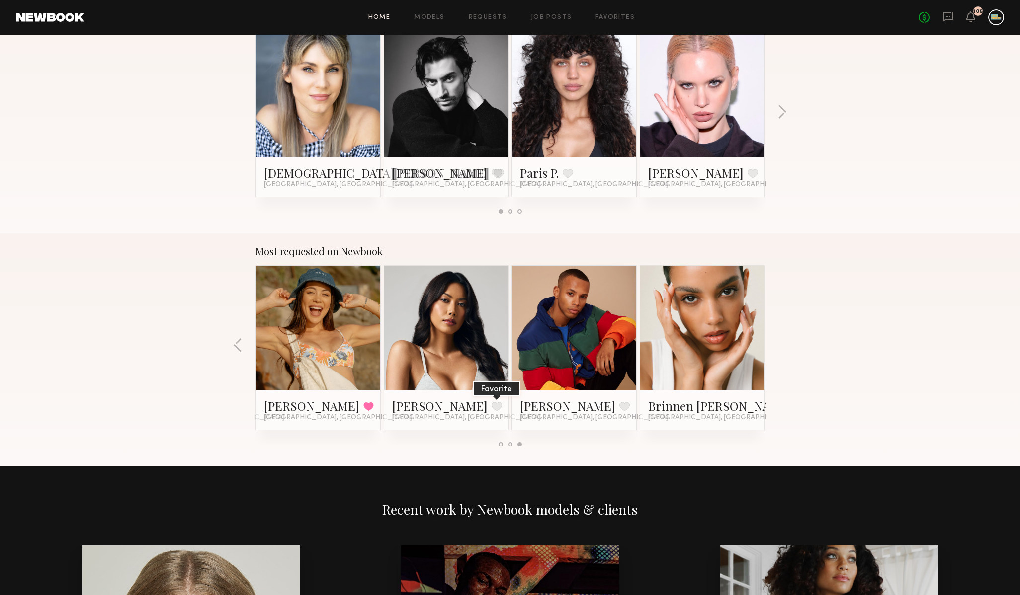
scroll to position [659, 0]
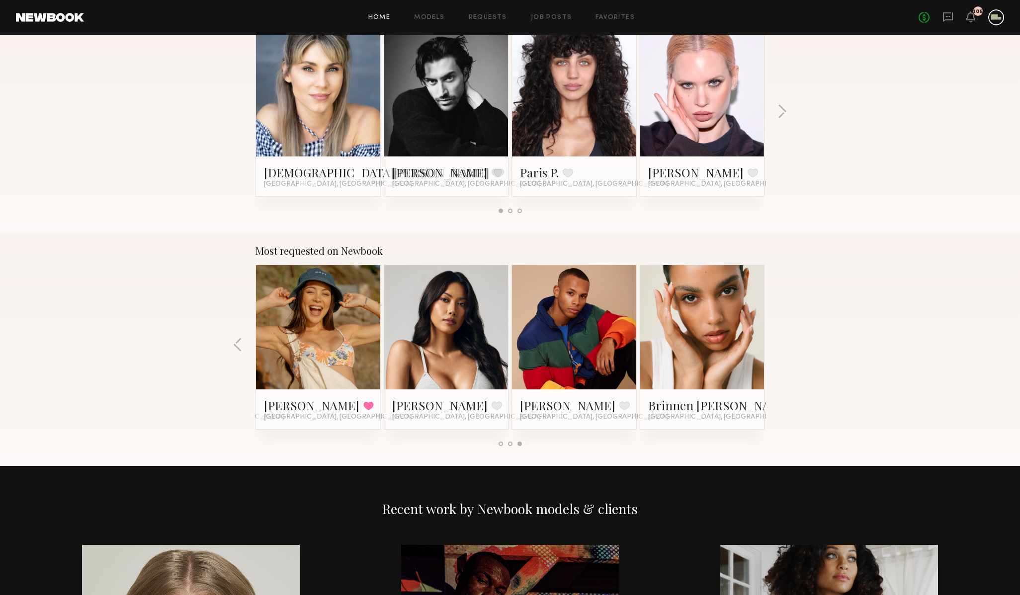
click at [501, 443] on div at bounding box center [501, 444] width 4 height 4
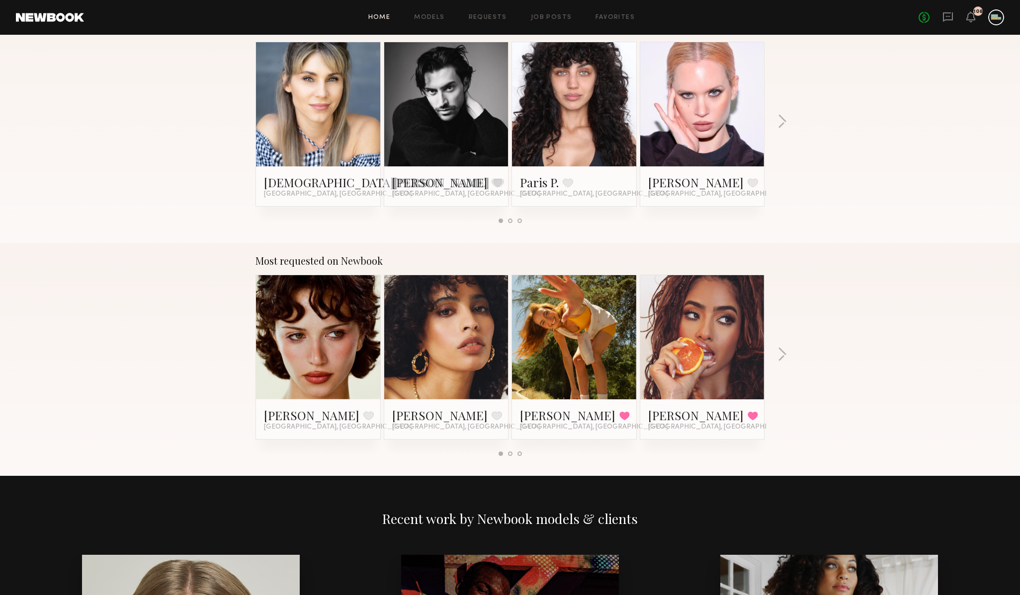
scroll to position [650, 0]
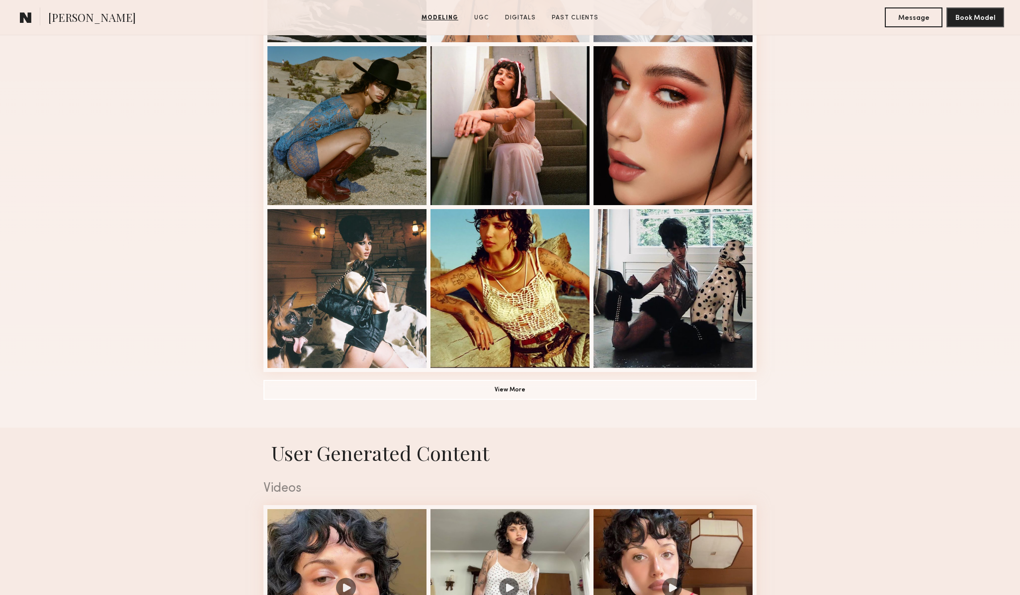
scroll to position [673, 0]
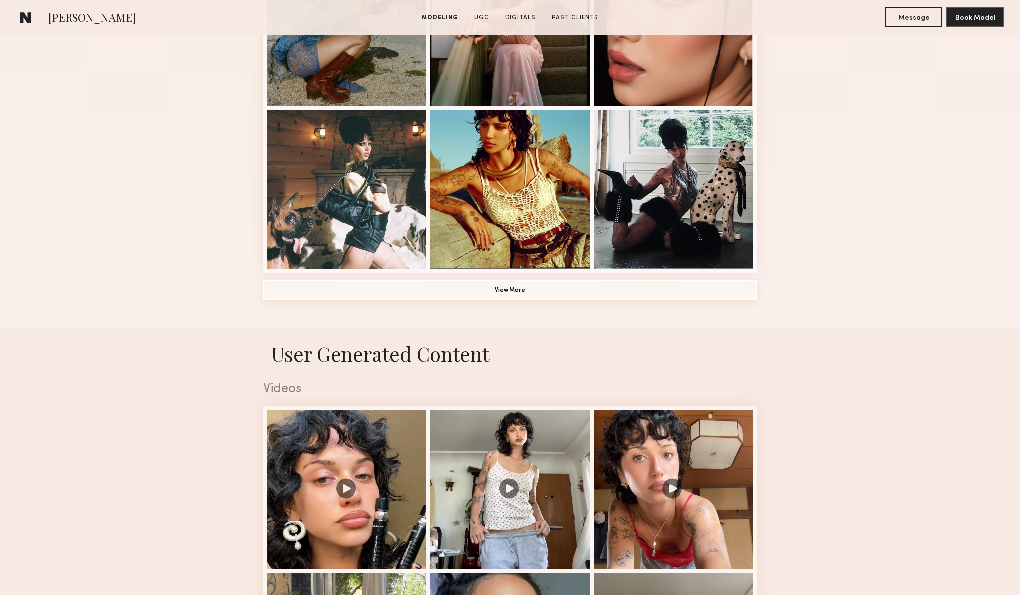
click at [513, 295] on button "View More" at bounding box center [509, 290] width 493 height 20
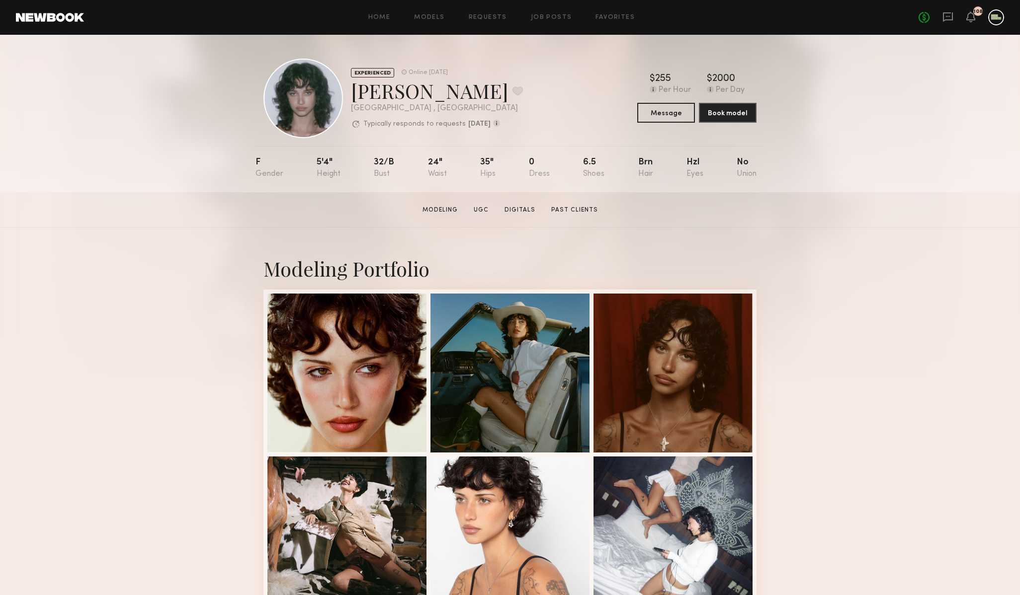
scroll to position [8, 0]
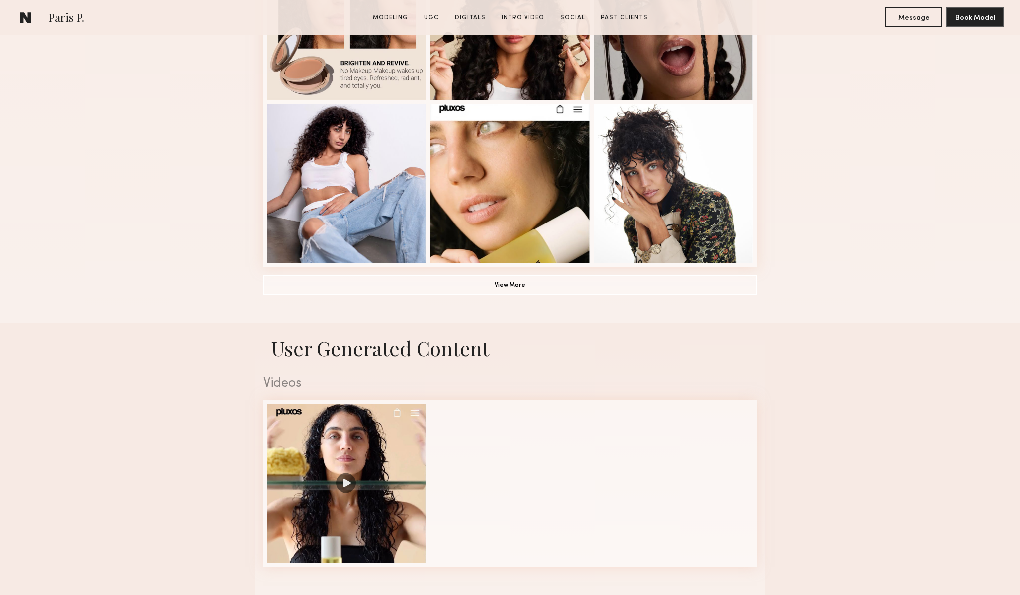
scroll to position [692, 0]
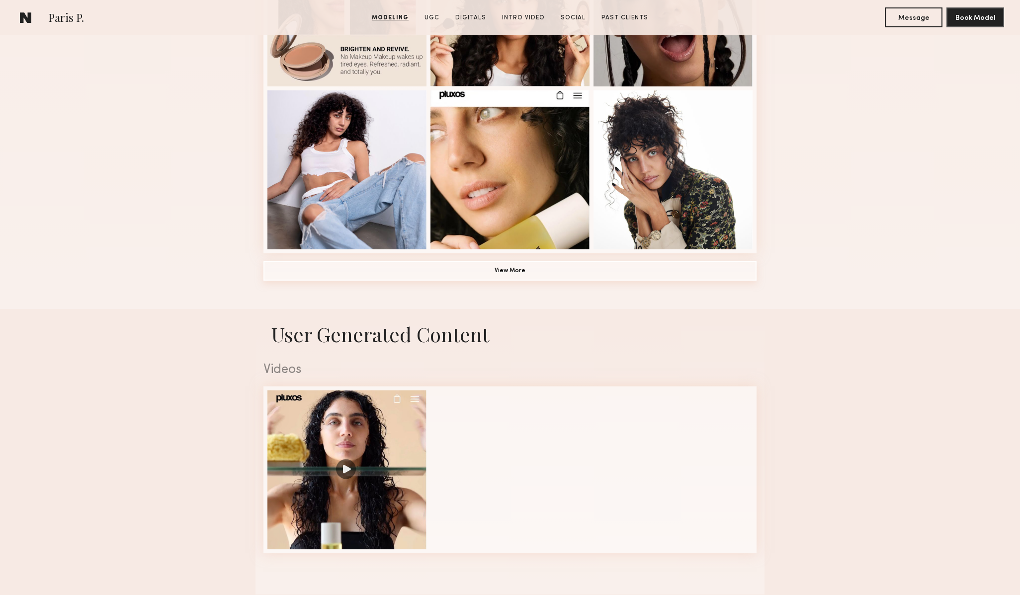
click at [521, 273] on button "View More" at bounding box center [509, 271] width 493 height 20
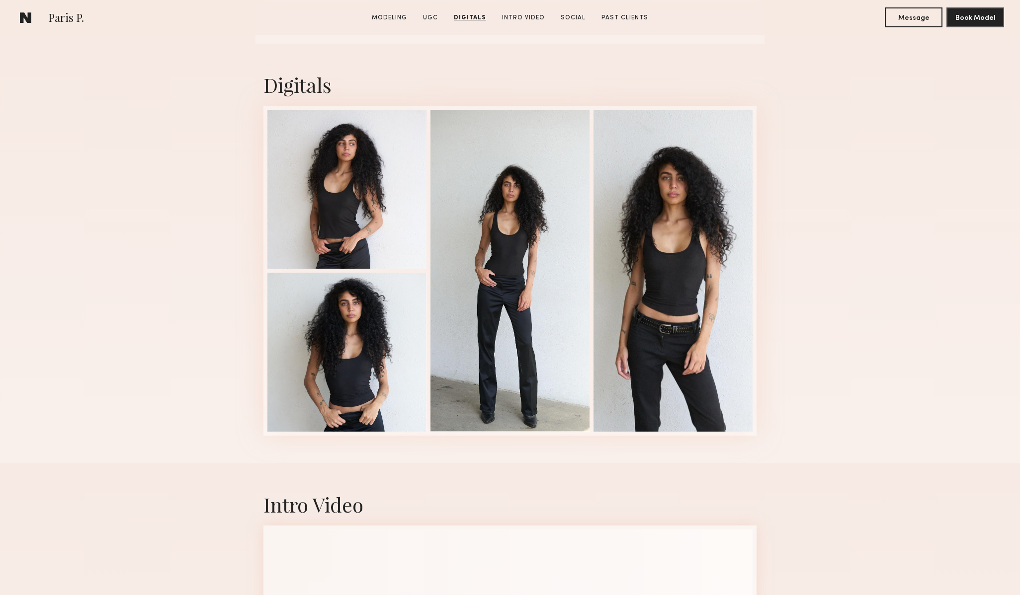
scroll to position [1704, 0]
click at [506, 250] on div at bounding box center [509, 271] width 159 height 322
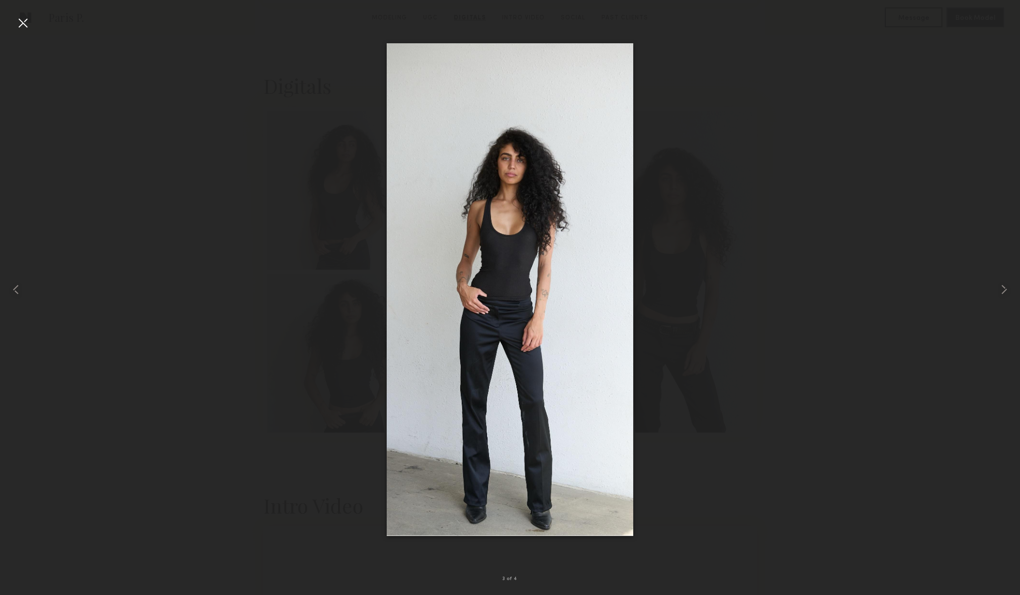
click at [679, 121] on div at bounding box center [510, 290] width 1020 height 548
click at [27, 27] on div at bounding box center [23, 23] width 16 height 16
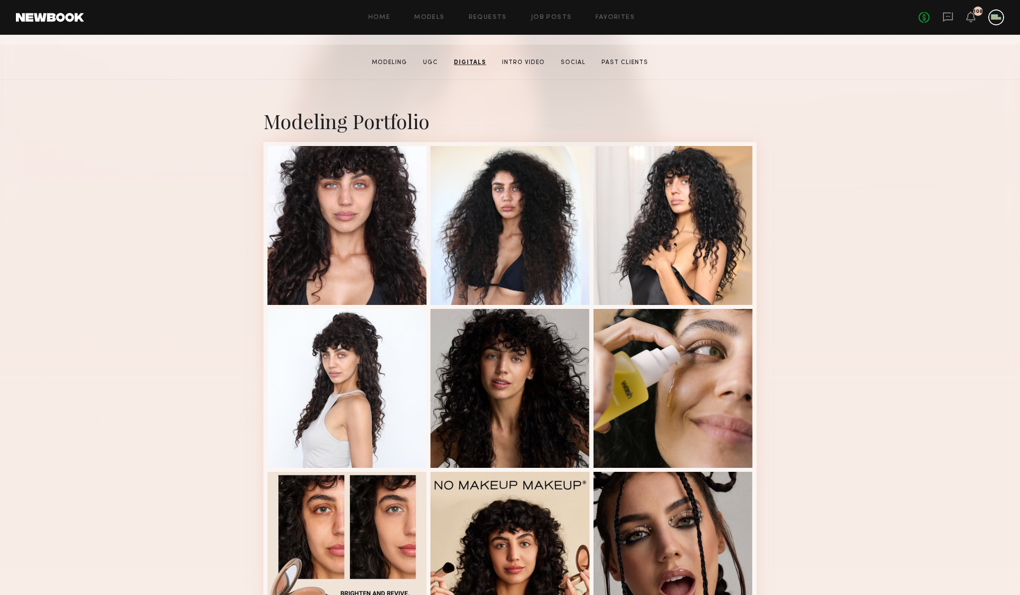
scroll to position [0, 0]
